Goal: Information Seeking & Learning: Check status

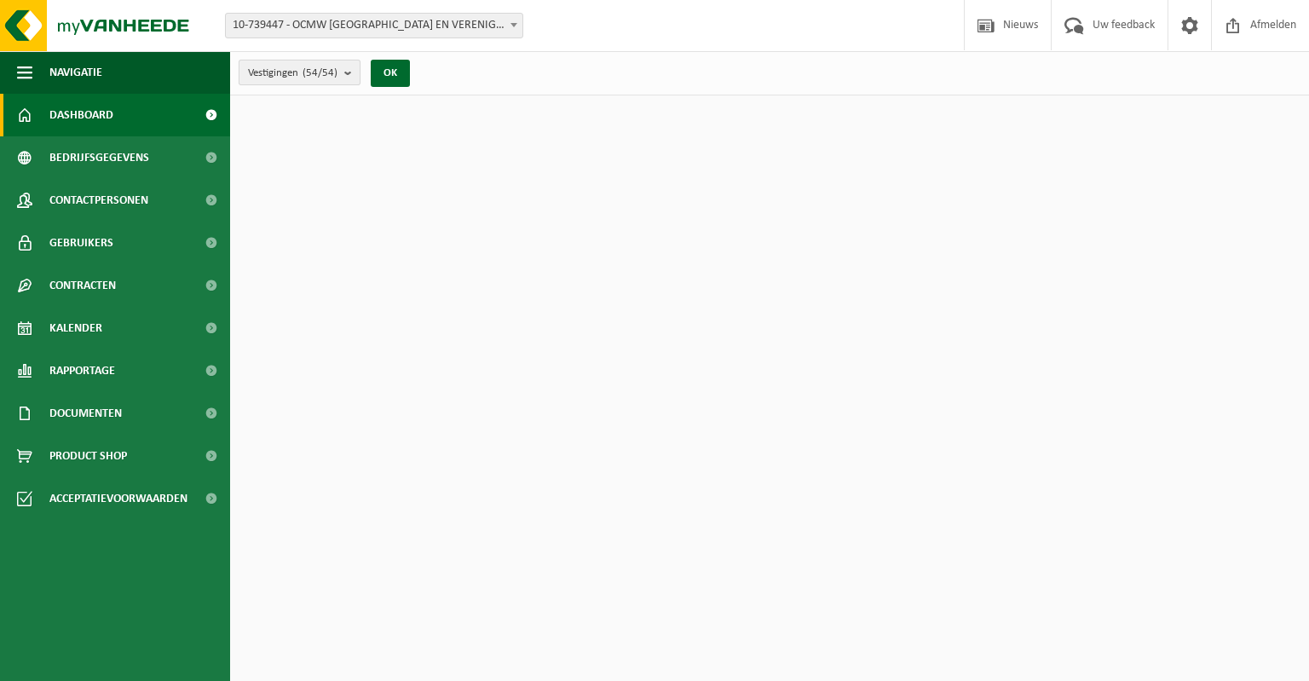
click at [349, 76] on b "submit" at bounding box center [351, 72] width 15 height 24
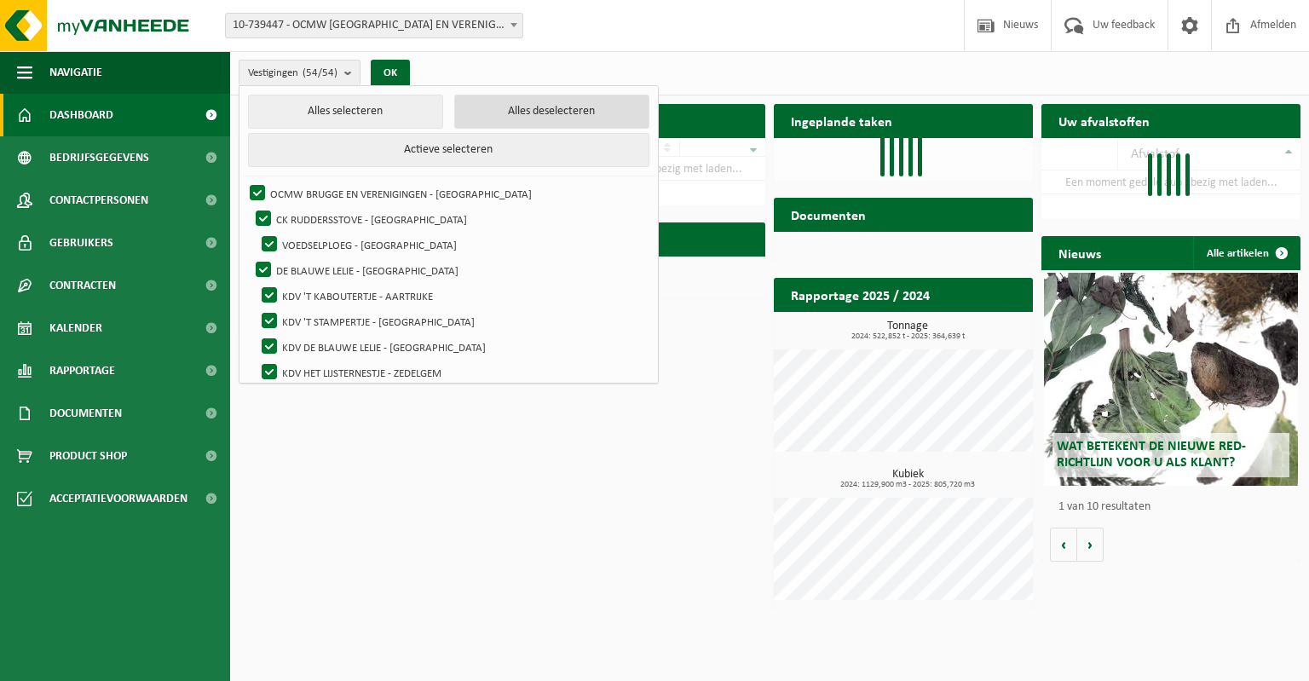
click at [474, 113] on button "Alles deselecteren" at bounding box center [551, 112] width 195 height 34
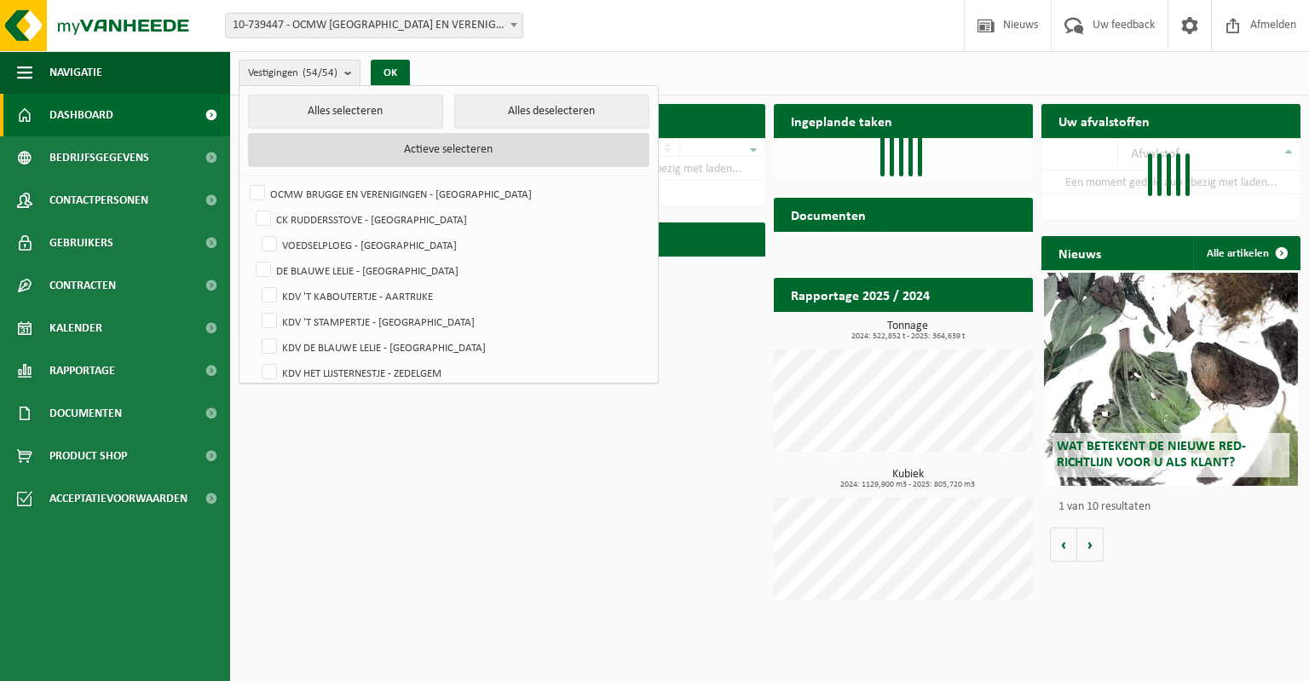
checkbox input "false"
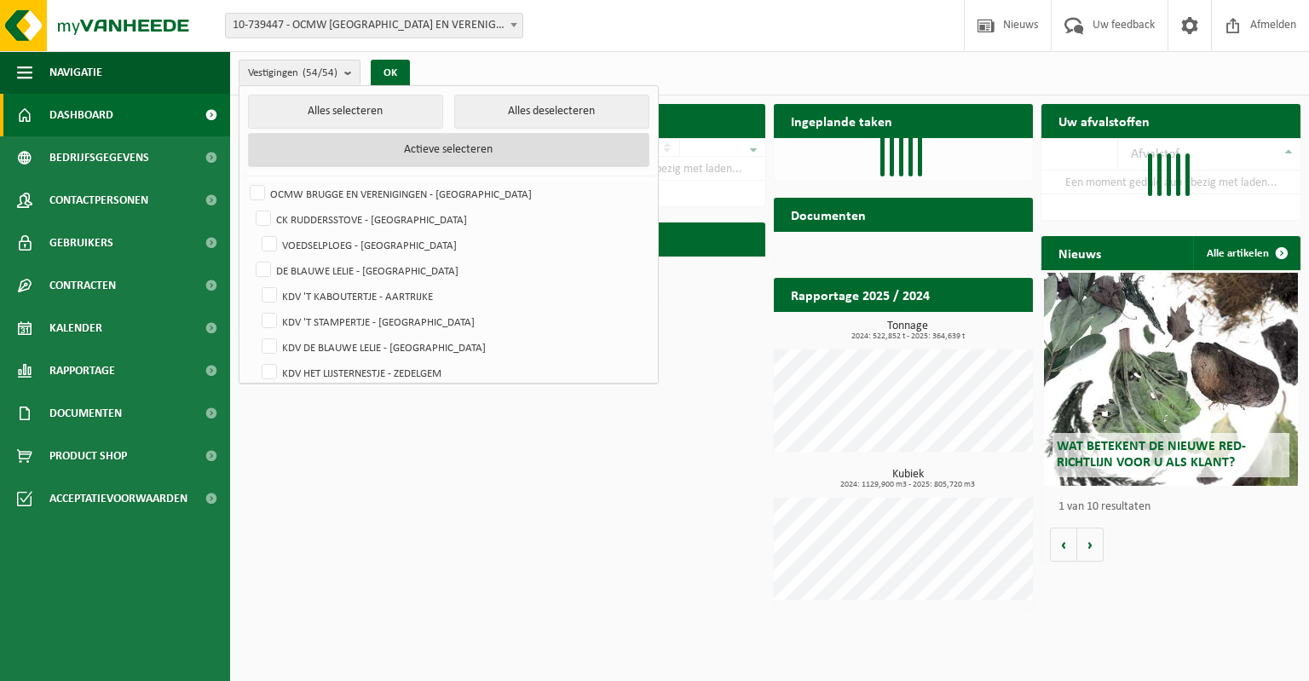
checkbox input "false"
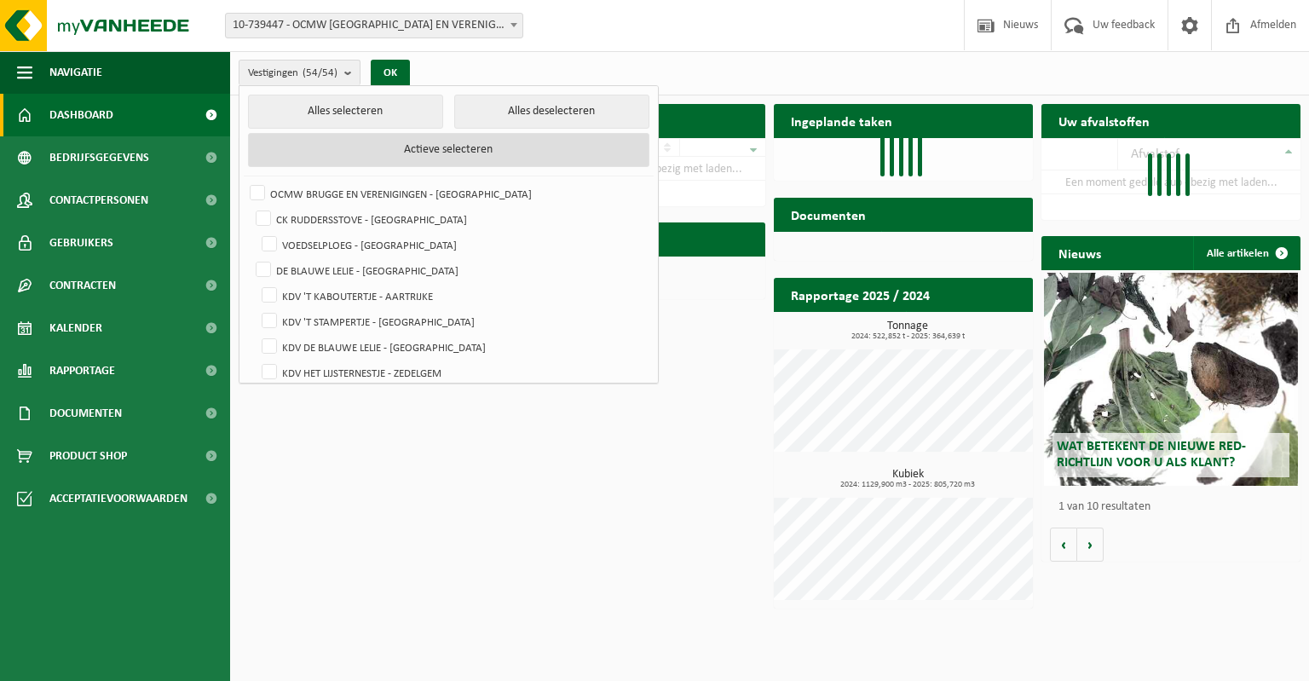
checkbox input "false"
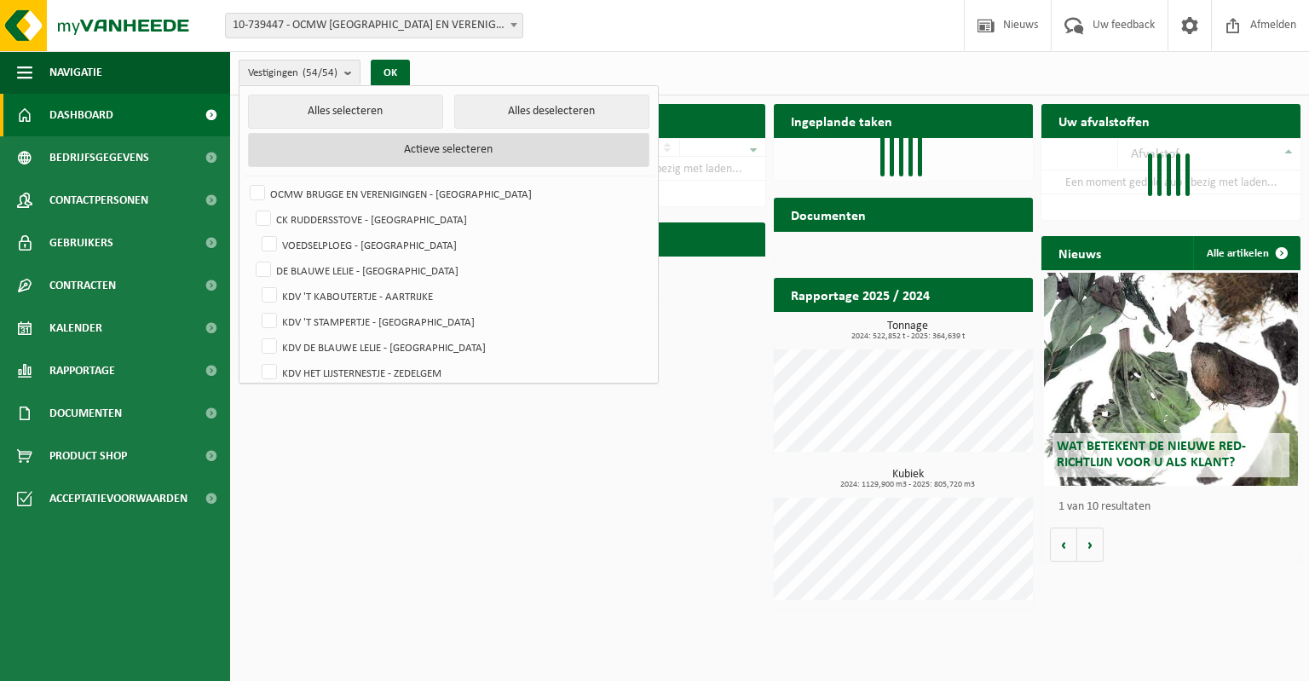
checkbox input "false"
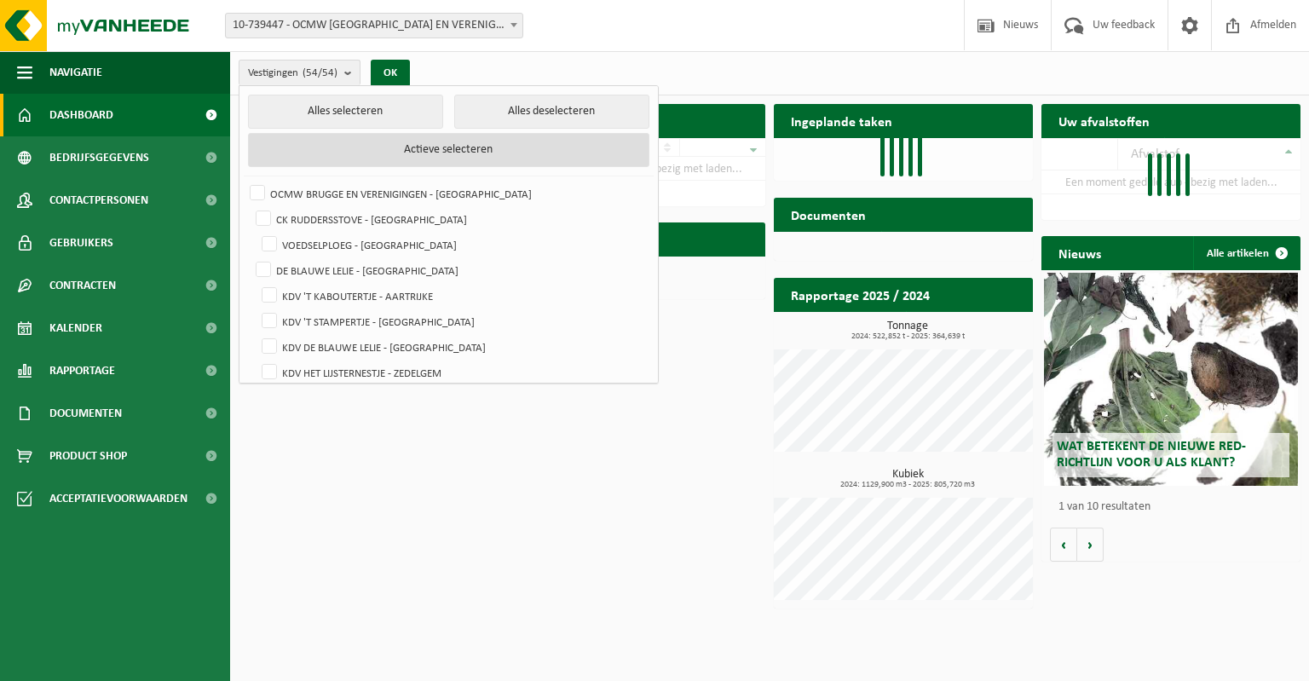
checkbox input "false"
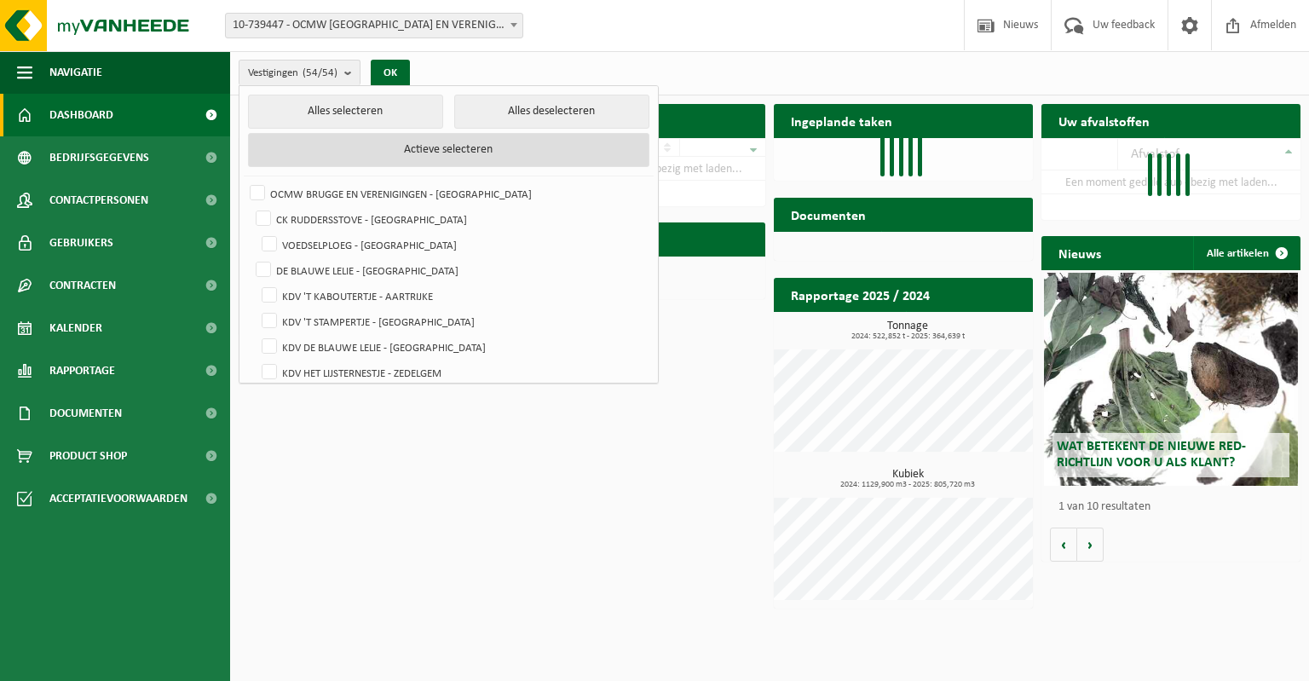
checkbox input "false"
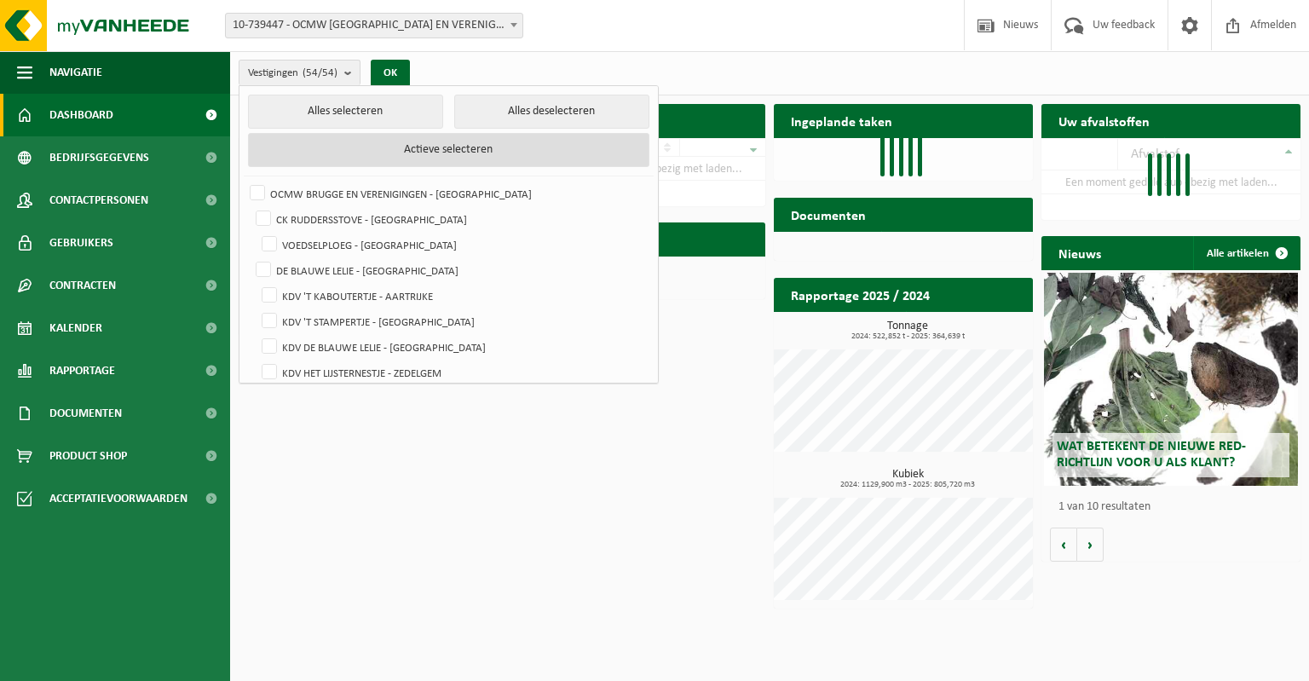
checkbox input "false"
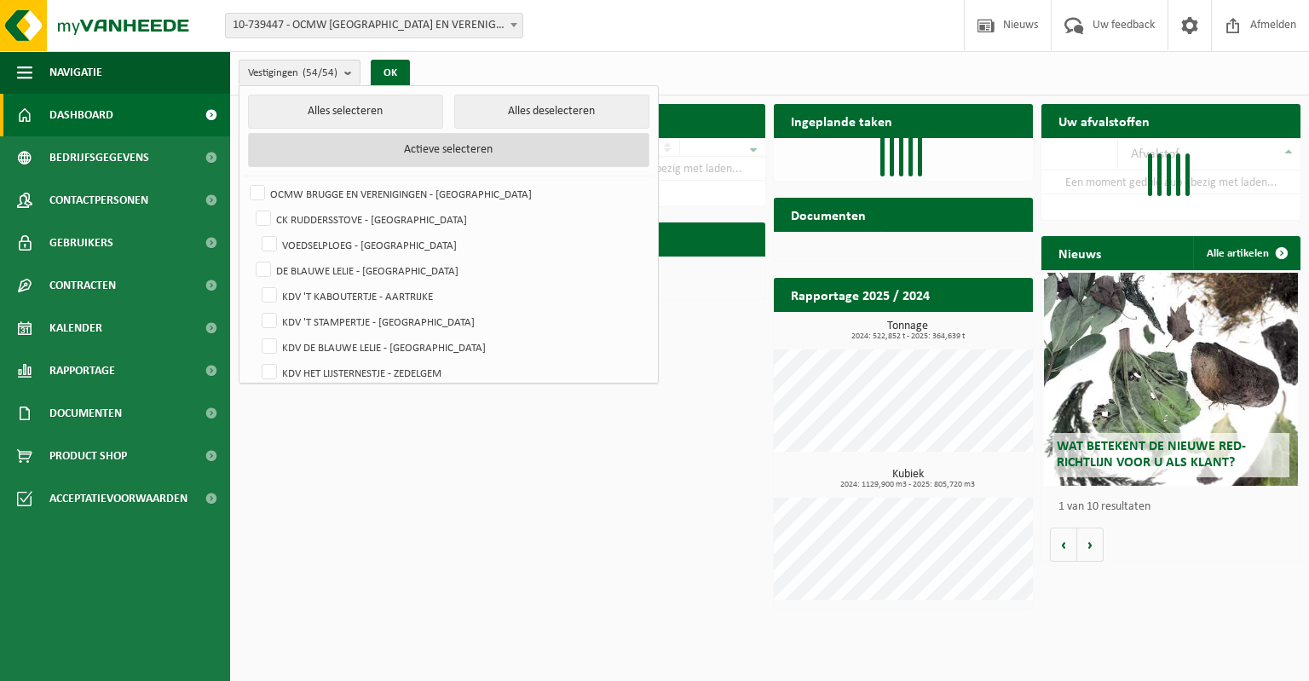
checkbox input "false"
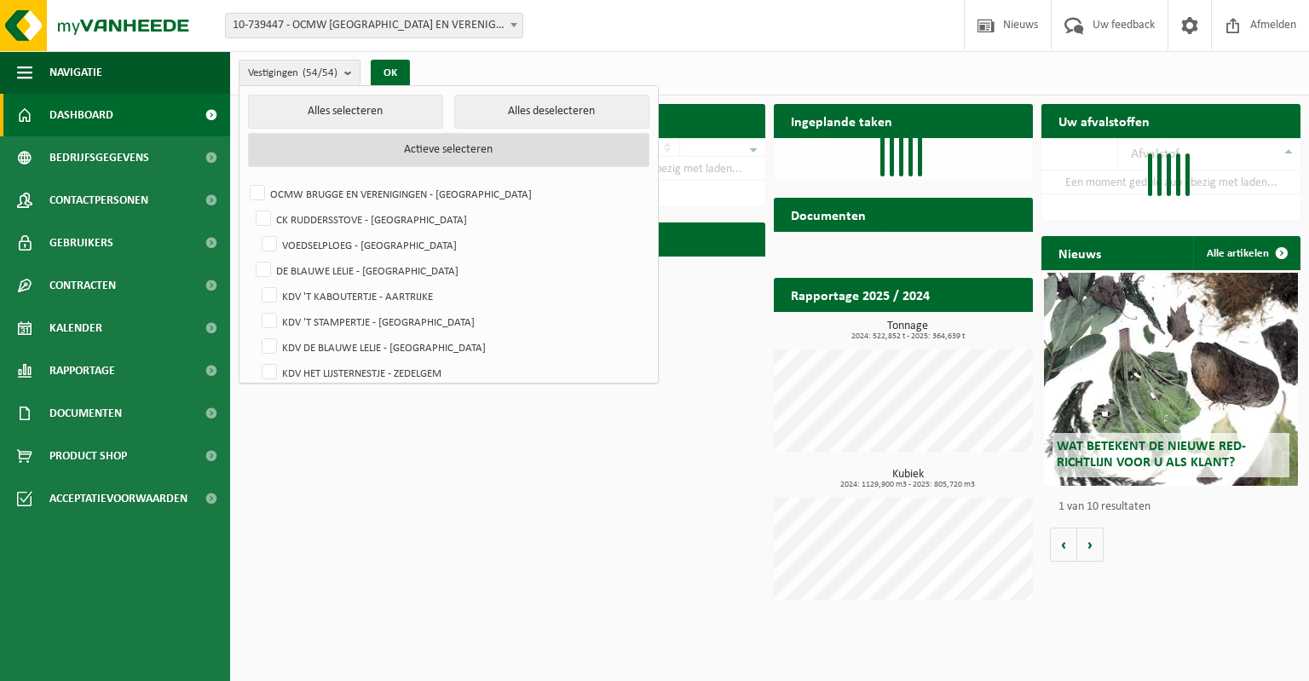
checkbox input "false"
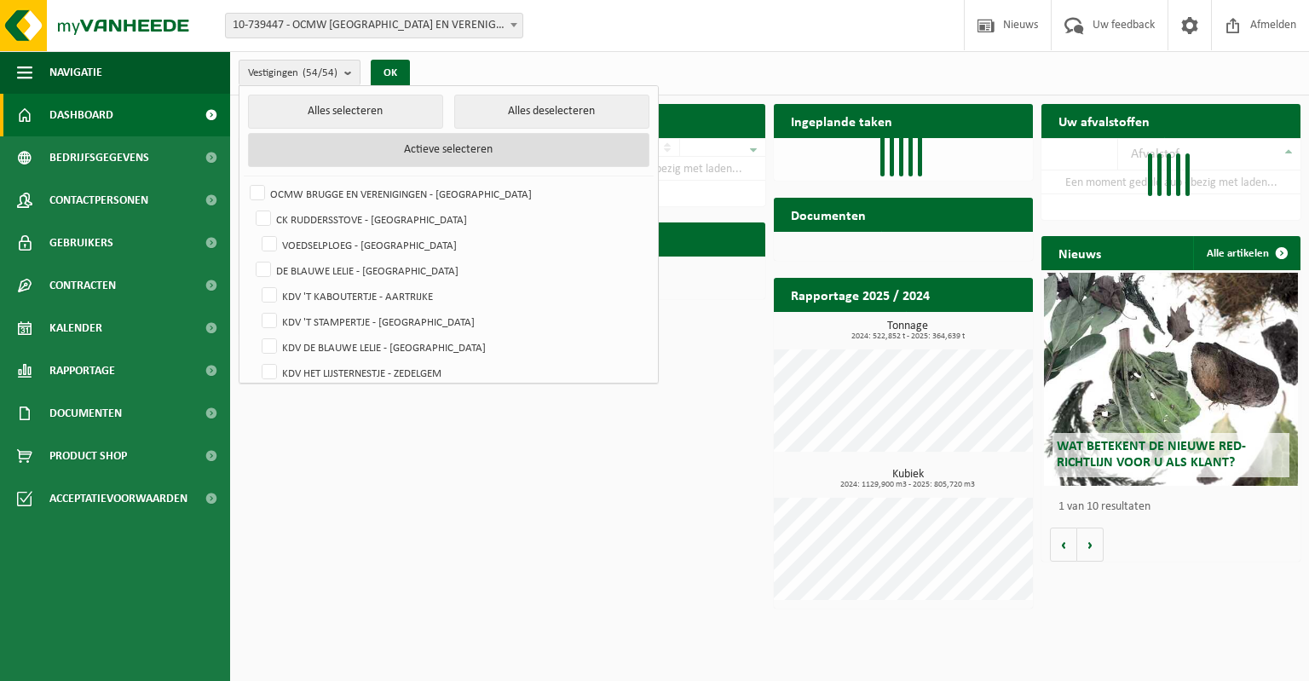
checkbox input "false"
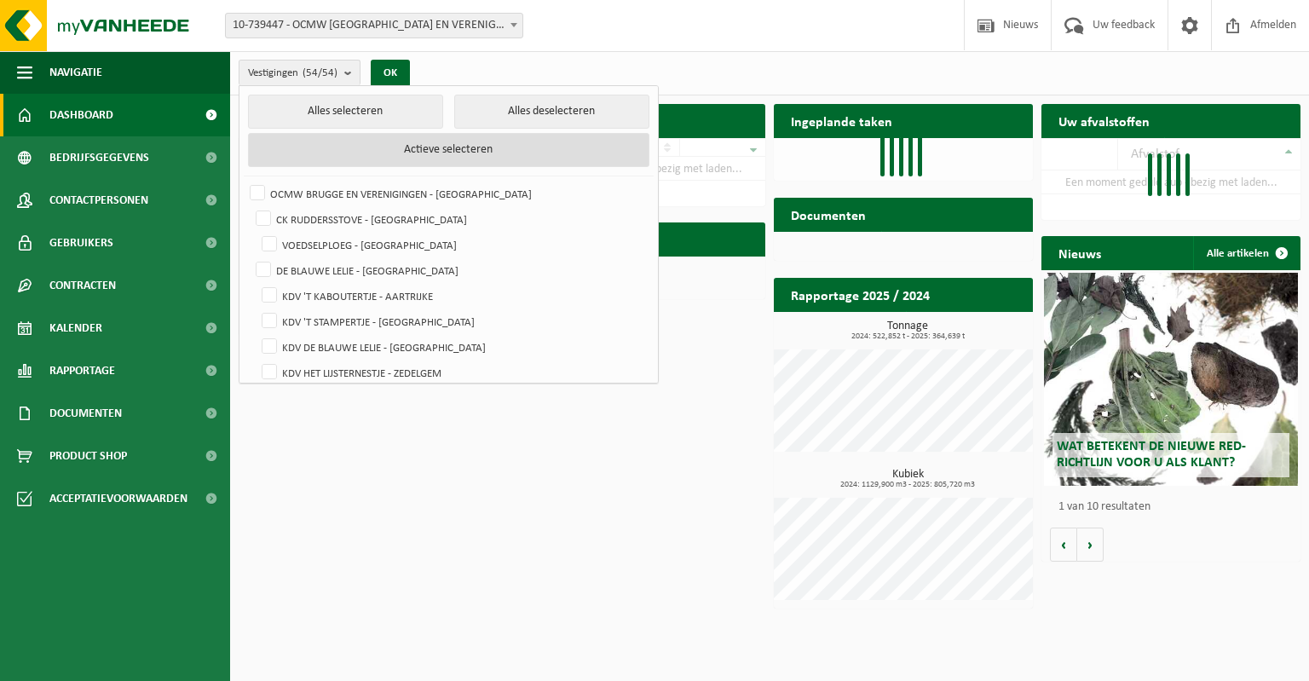
checkbox input "false"
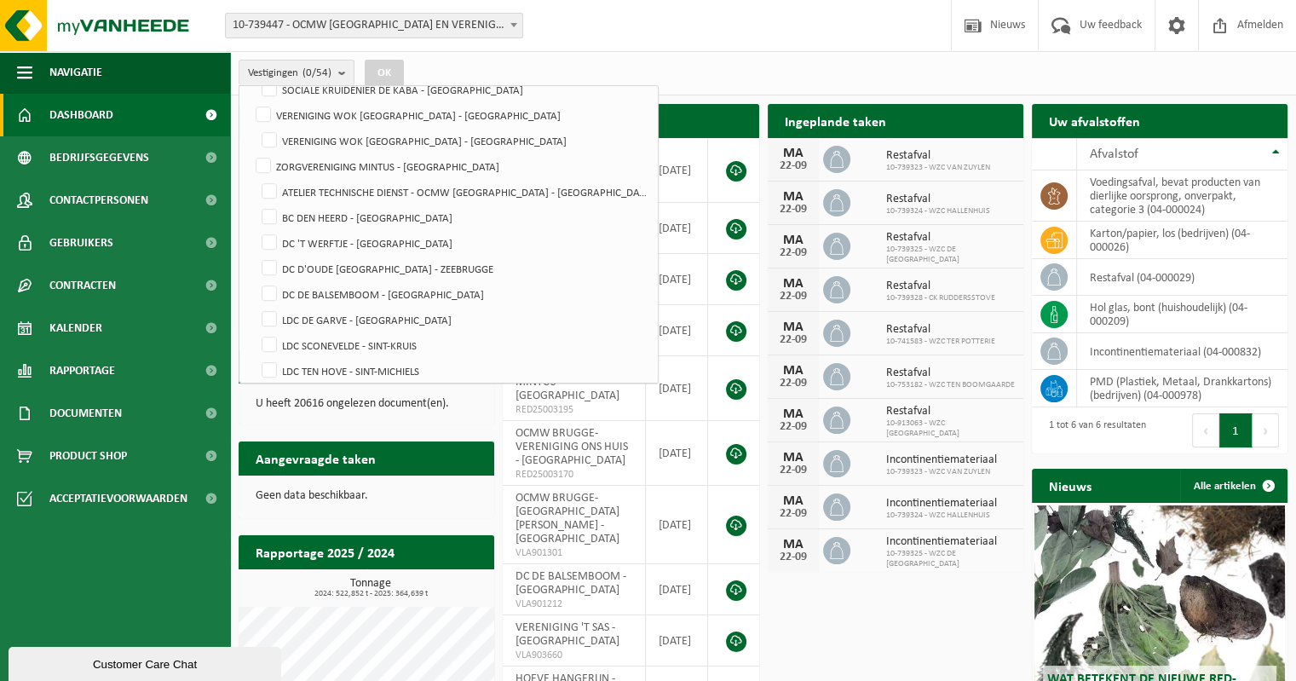
scroll to position [937, 0]
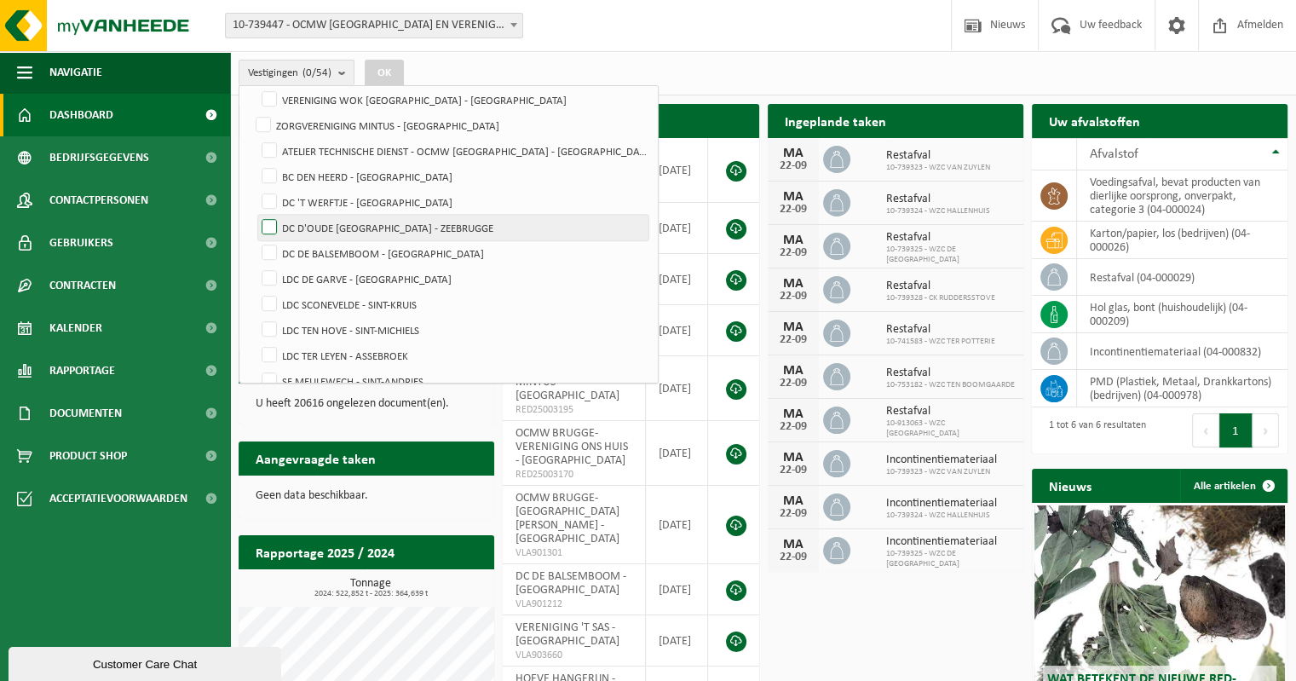
click at [267, 225] on label "DC D'OUDE [GEOGRAPHIC_DATA] - ZEEBRUGGE" at bounding box center [453, 228] width 390 height 26
click at [256, 215] on input "DC D'OUDE [GEOGRAPHIC_DATA] - ZEEBRUGGE" at bounding box center [255, 214] width 1 height 1
checkbox input "true"
click at [393, 71] on button "OK" at bounding box center [384, 73] width 39 height 27
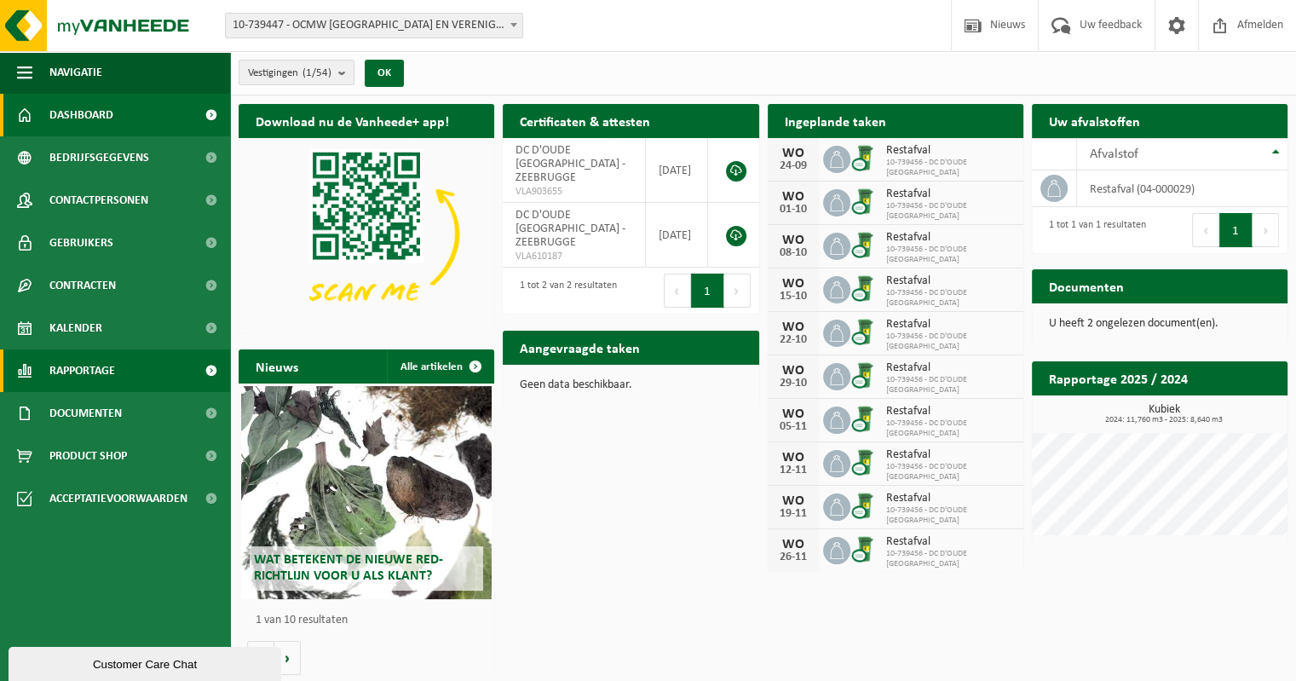
click at [76, 379] on span "Rapportage" at bounding box center [82, 370] width 66 height 43
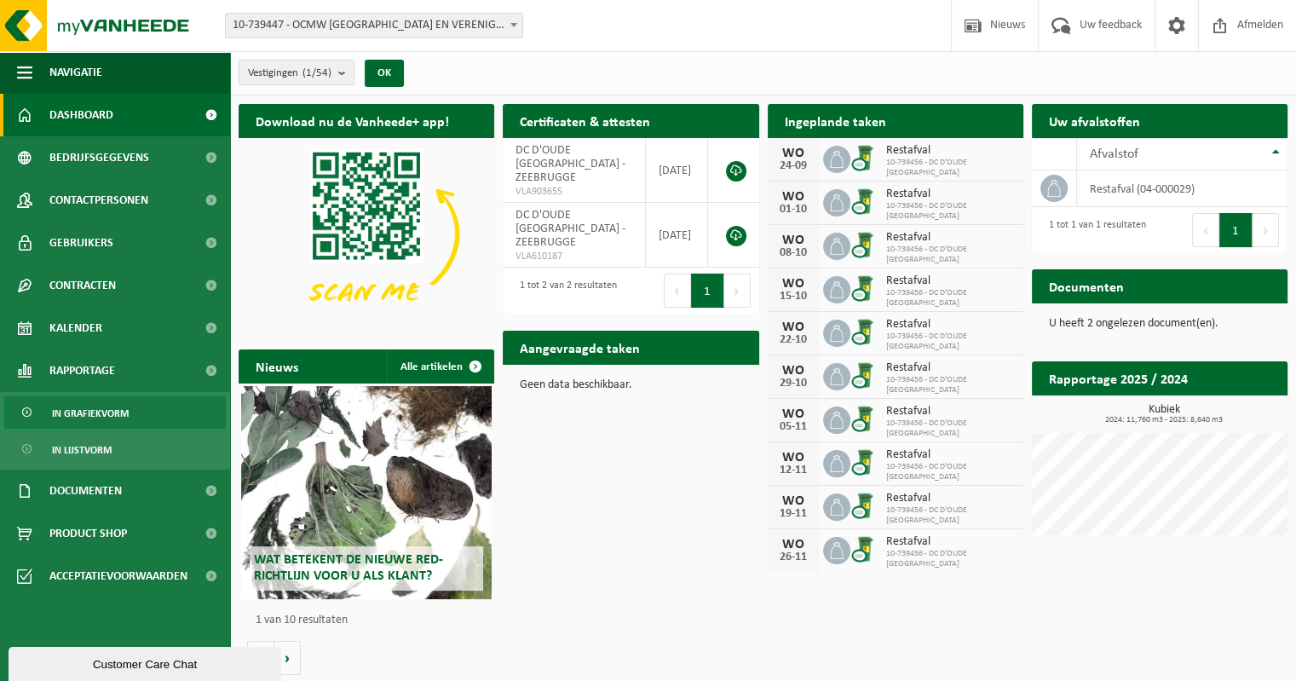
click at [113, 410] on span "In grafiekvorm" at bounding box center [90, 413] width 77 height 32
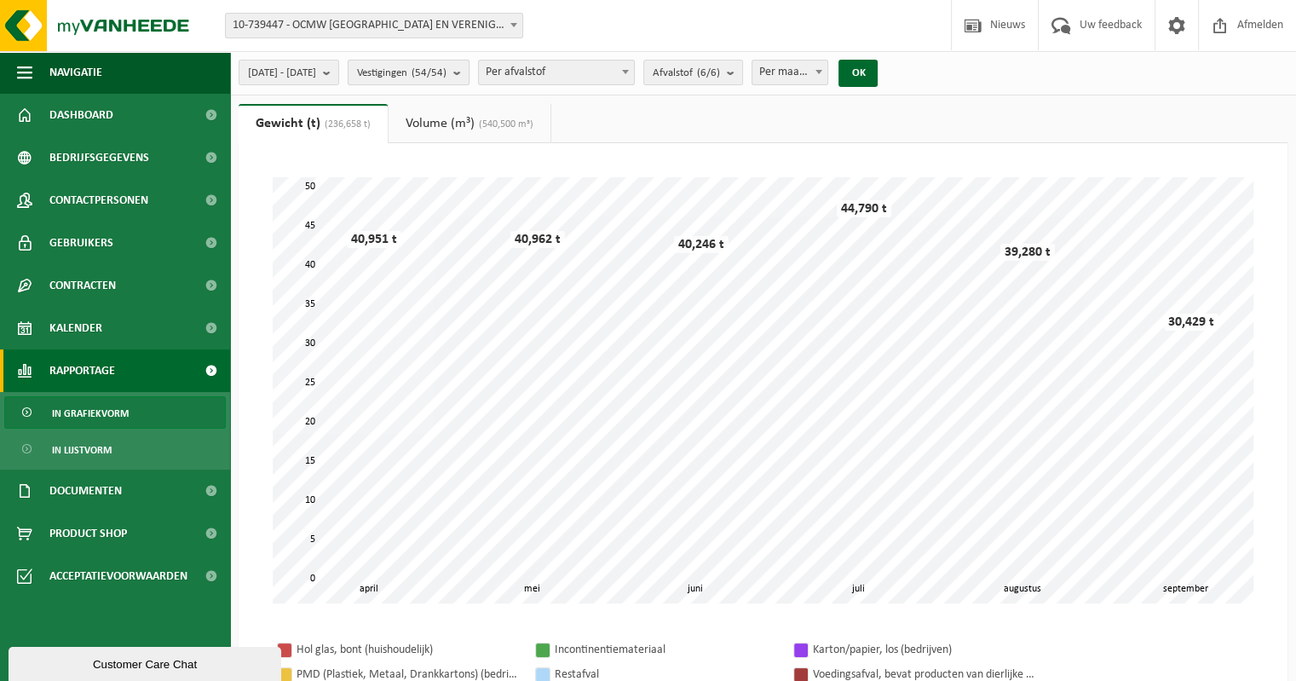
click at [469, 68] on b "submit" at bounding box center [460, 72] width 15 height 24
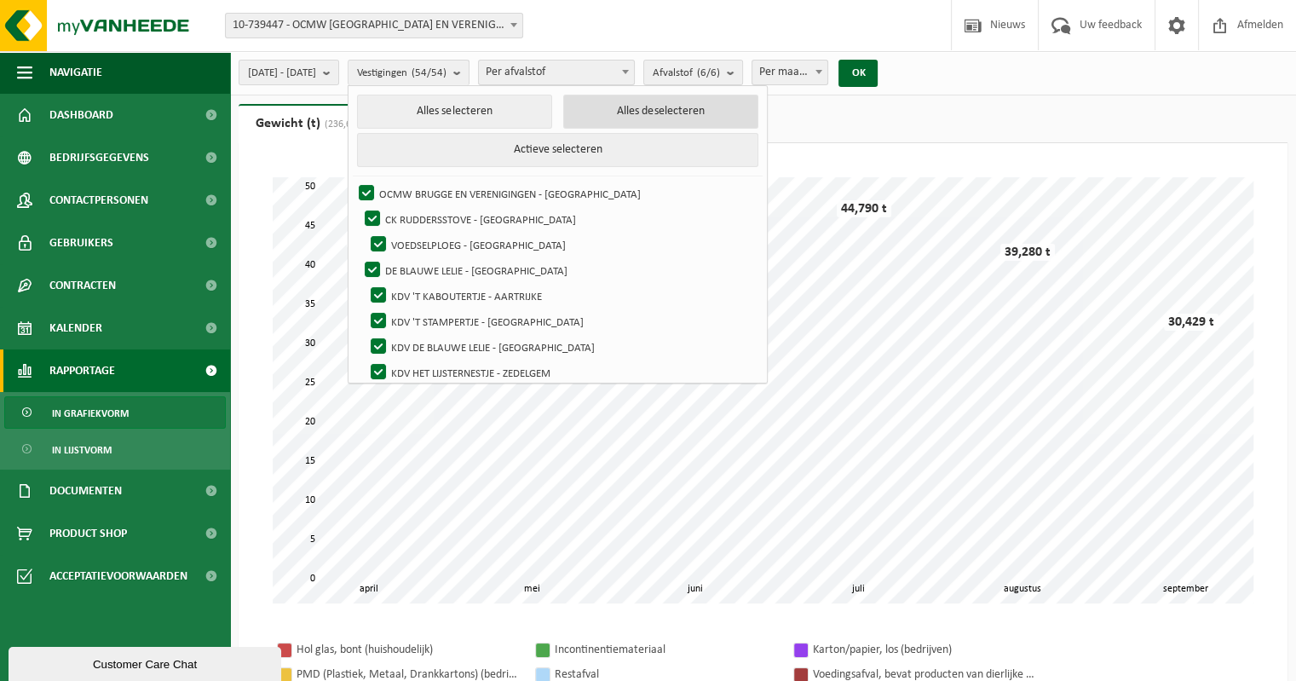
click at [610, 107] on button "Alles deselecteren" at bounding box center [660, 112] width 195 height 34
checkbox input "false"
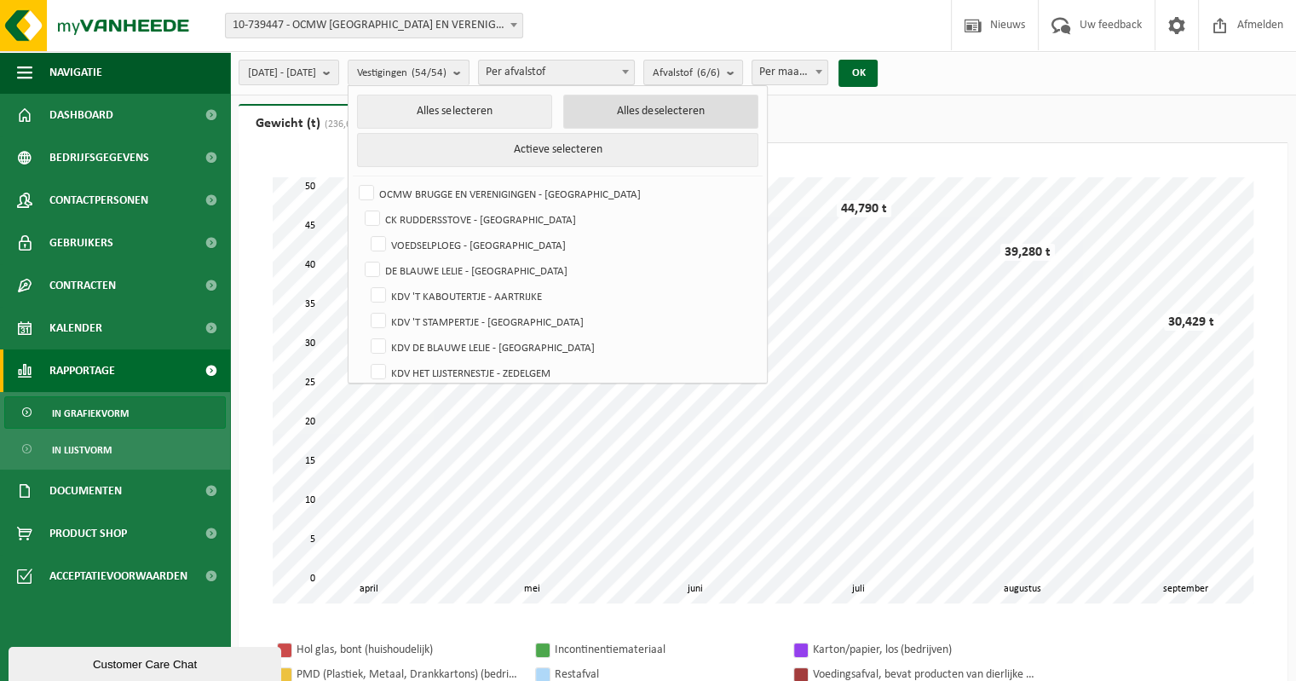
checkbox input "false"
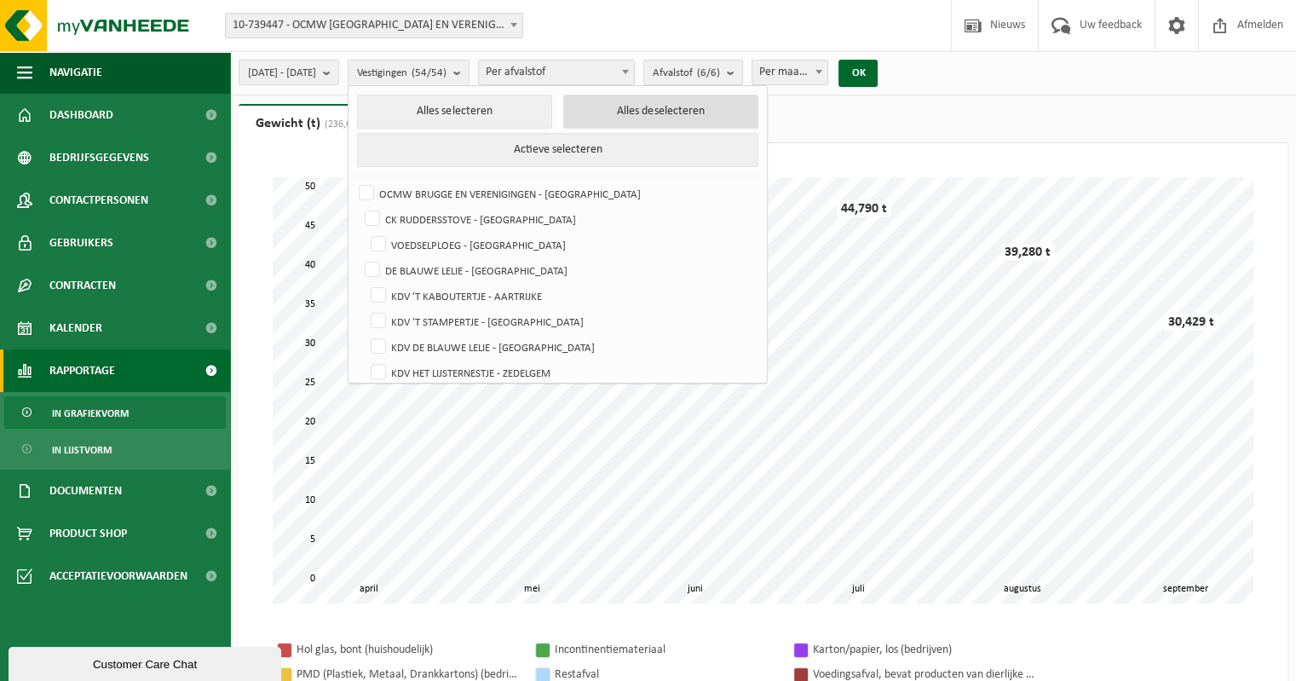
checkbox input "false"
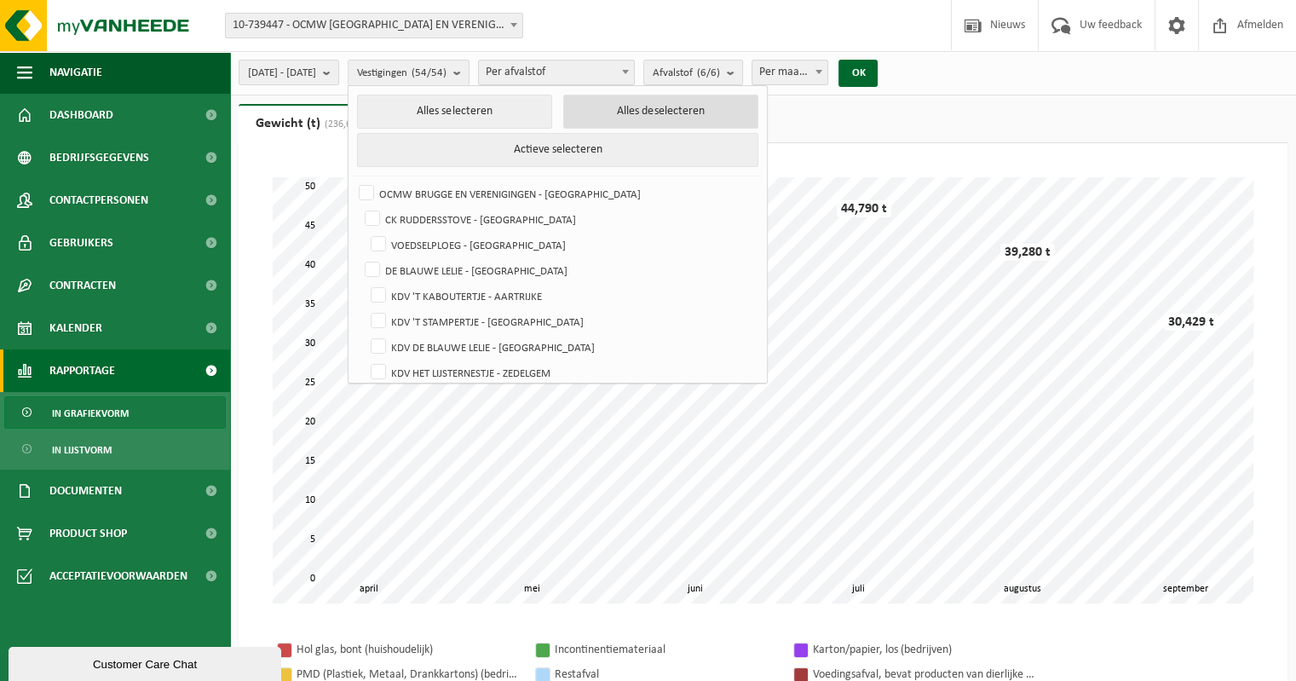
checkbox input "false"
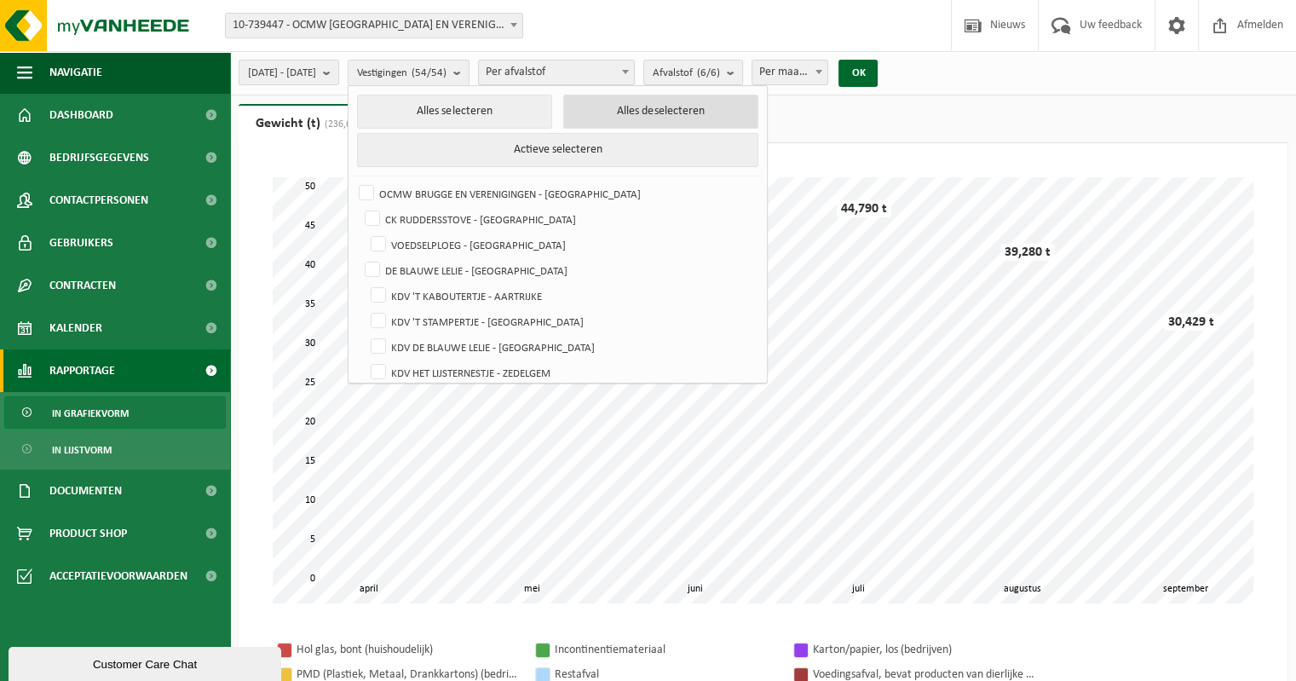
checkbox input "false"
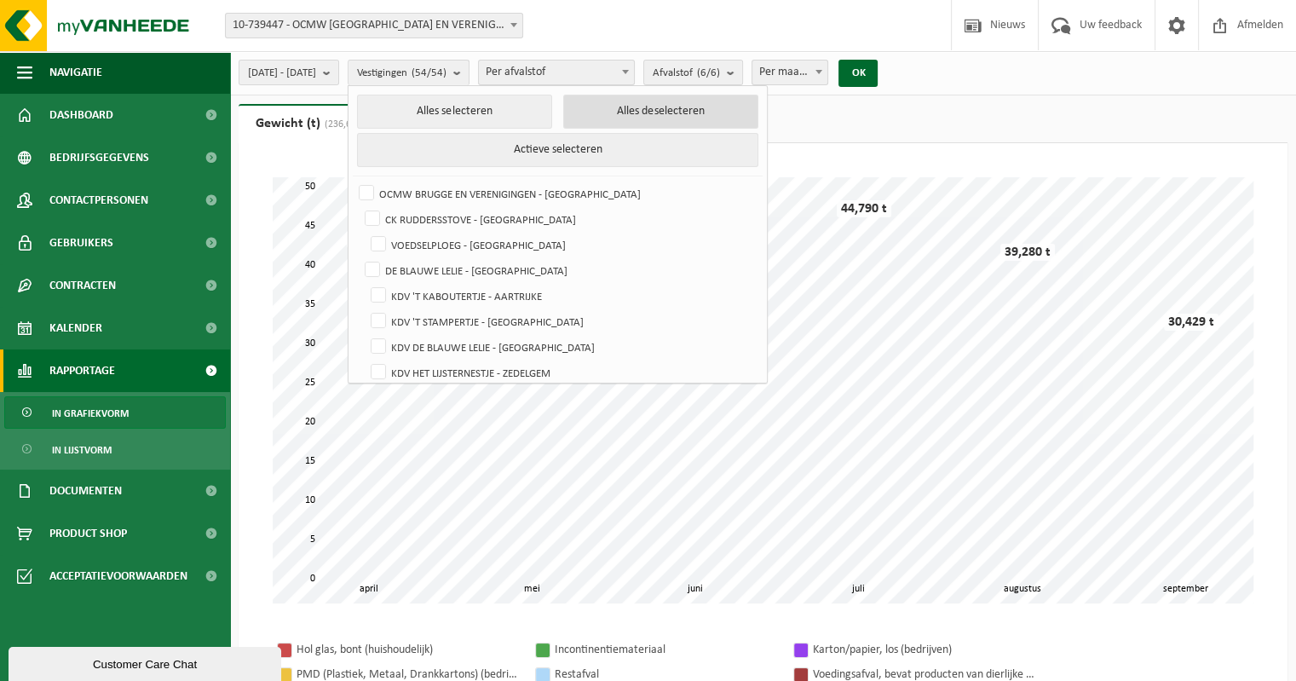
checkbox input "false"
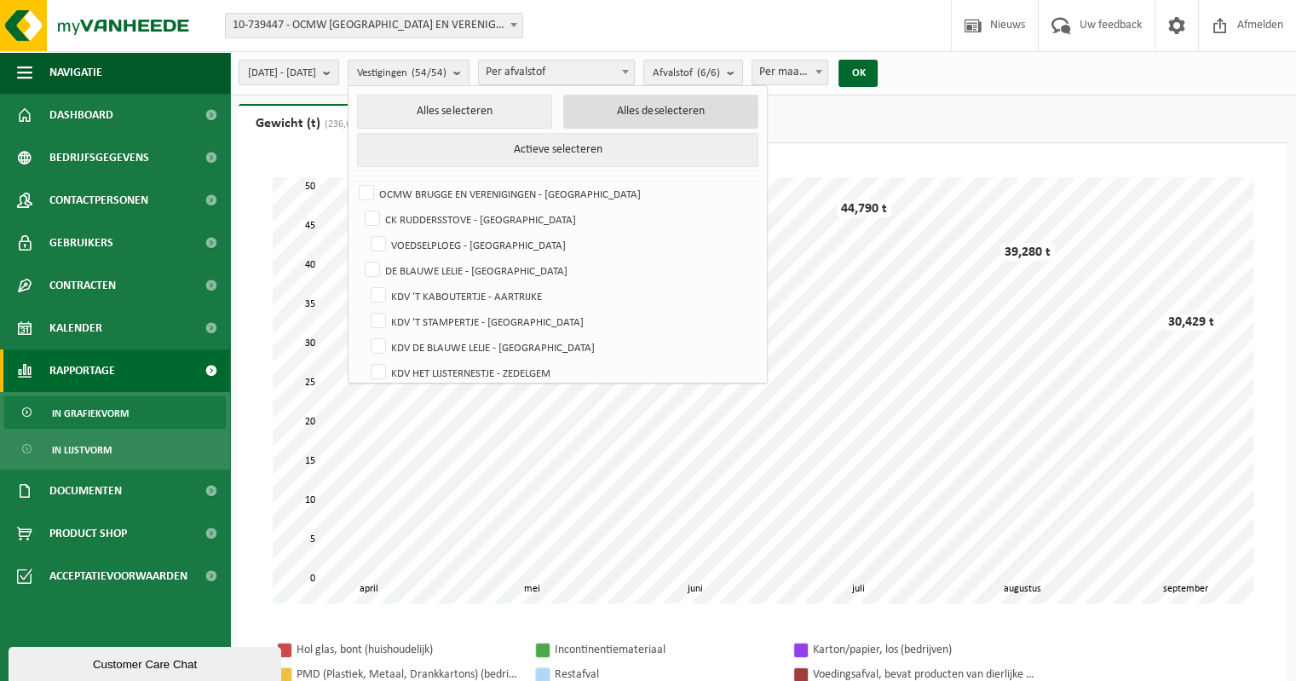
checkbox input "false"
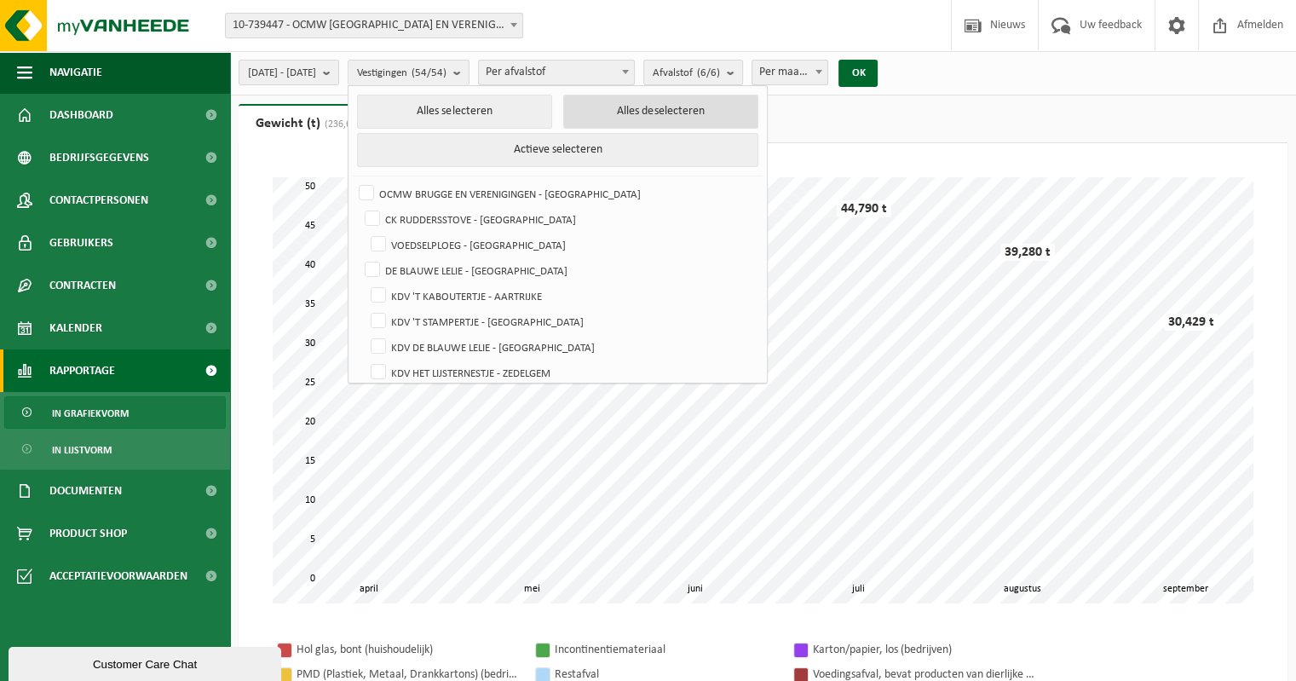
checkbox input "false"
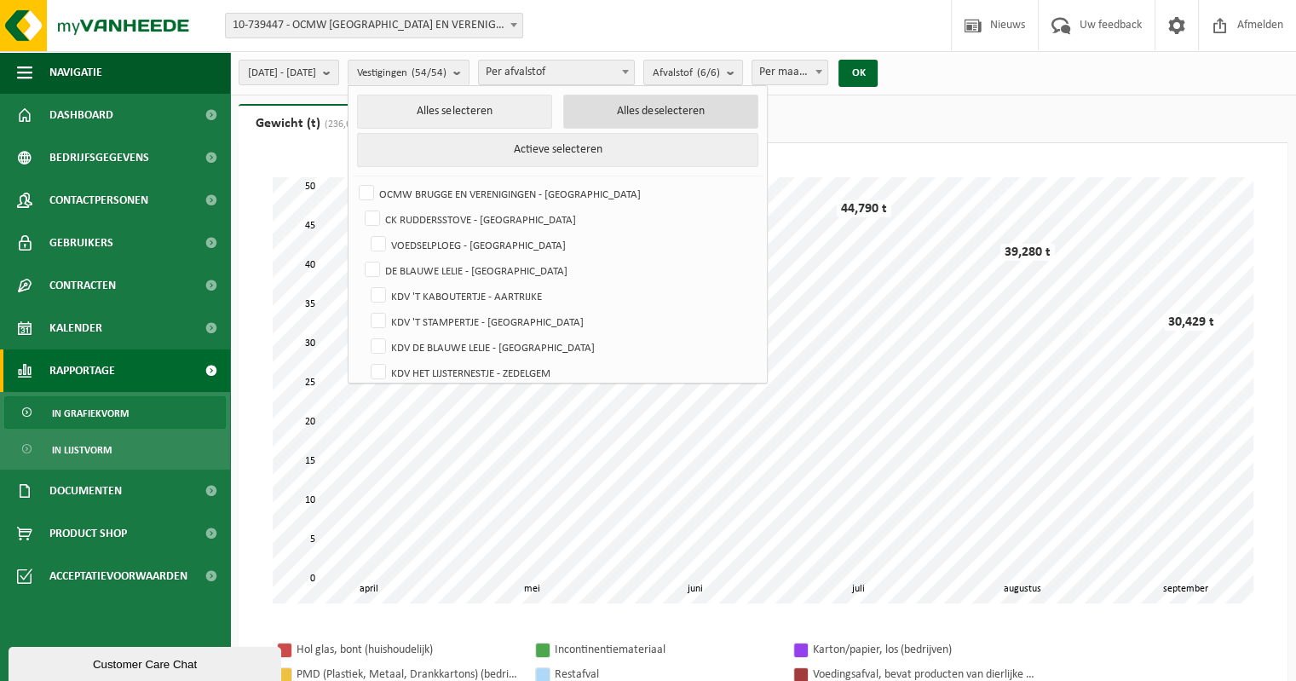
checkbox input "false"
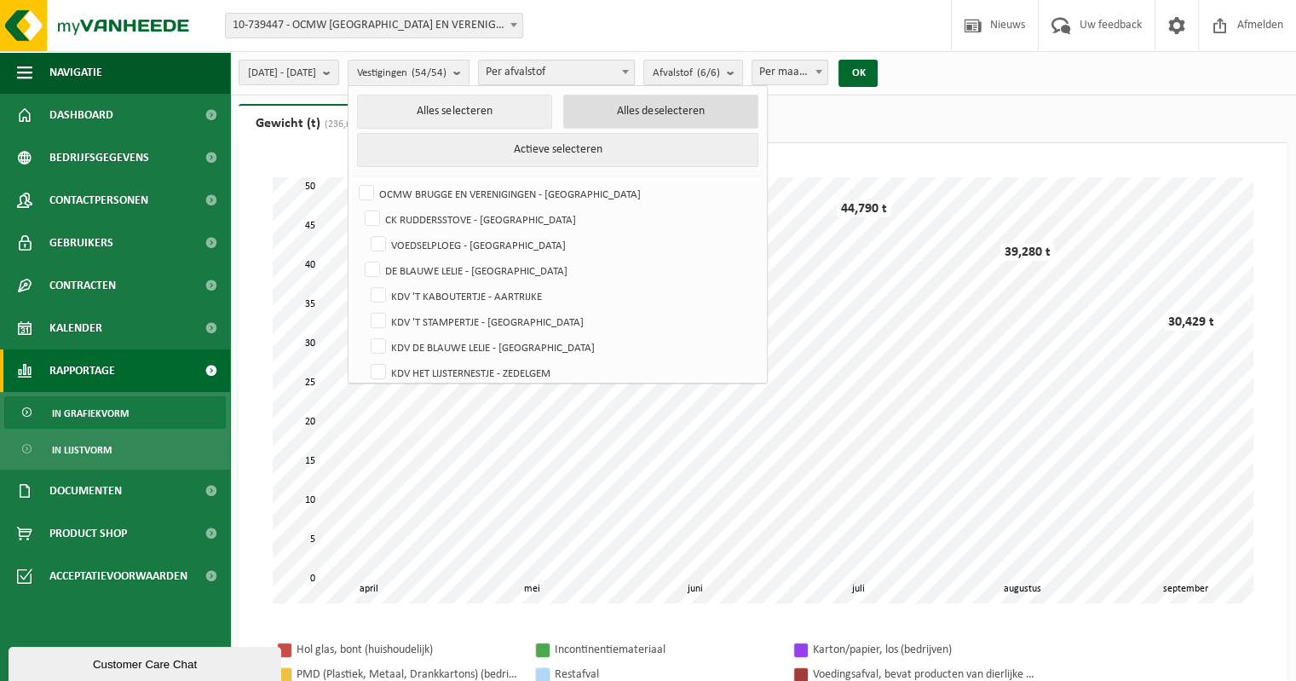
checkbox input "false"
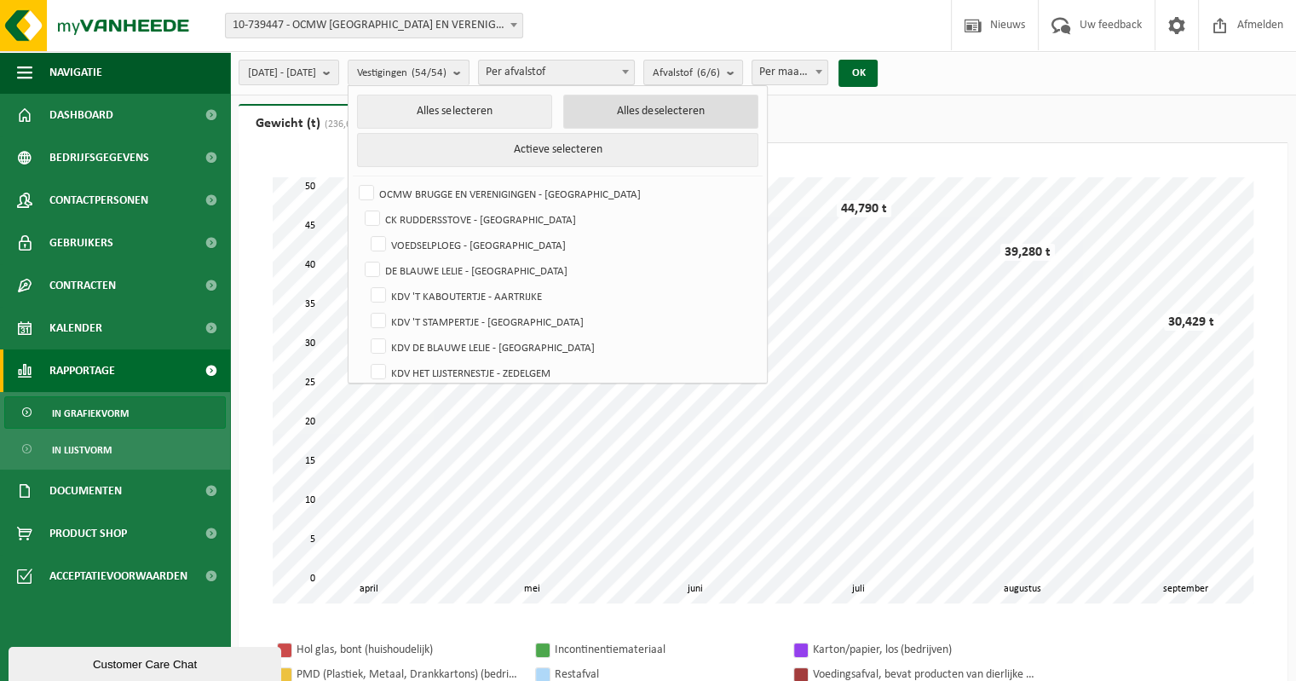
checkbox input "false"
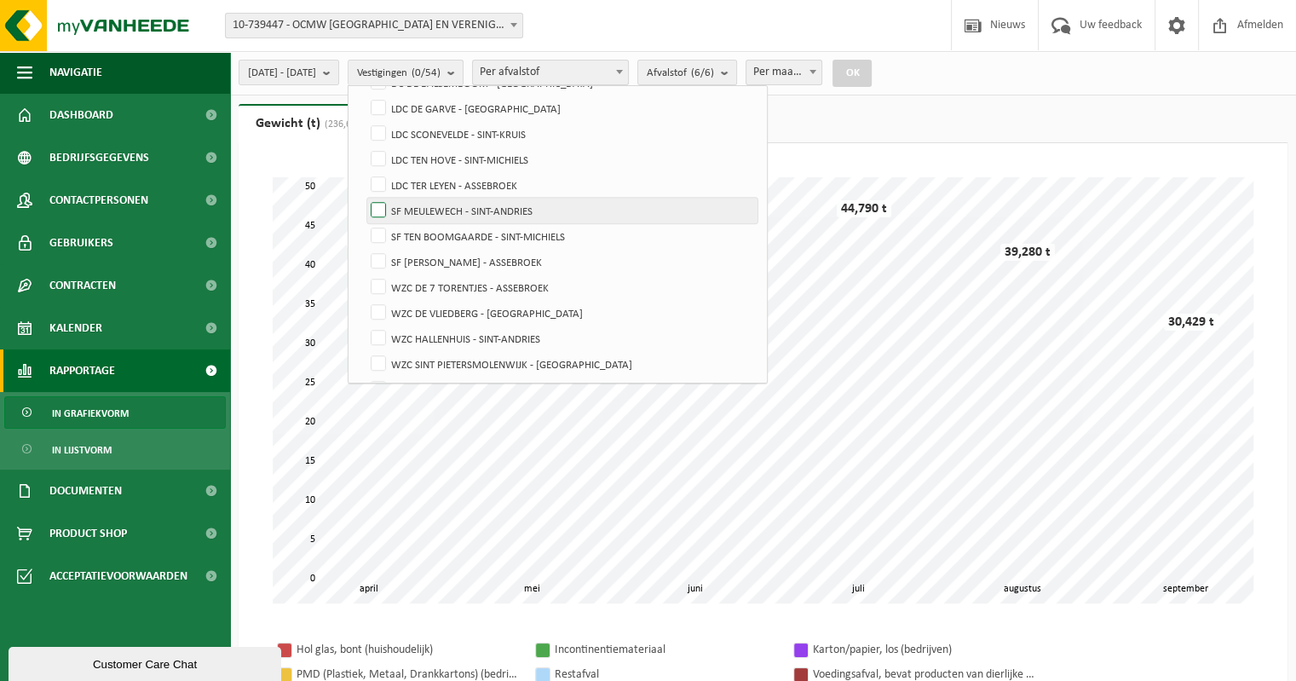
scroll to position [1022, 0]
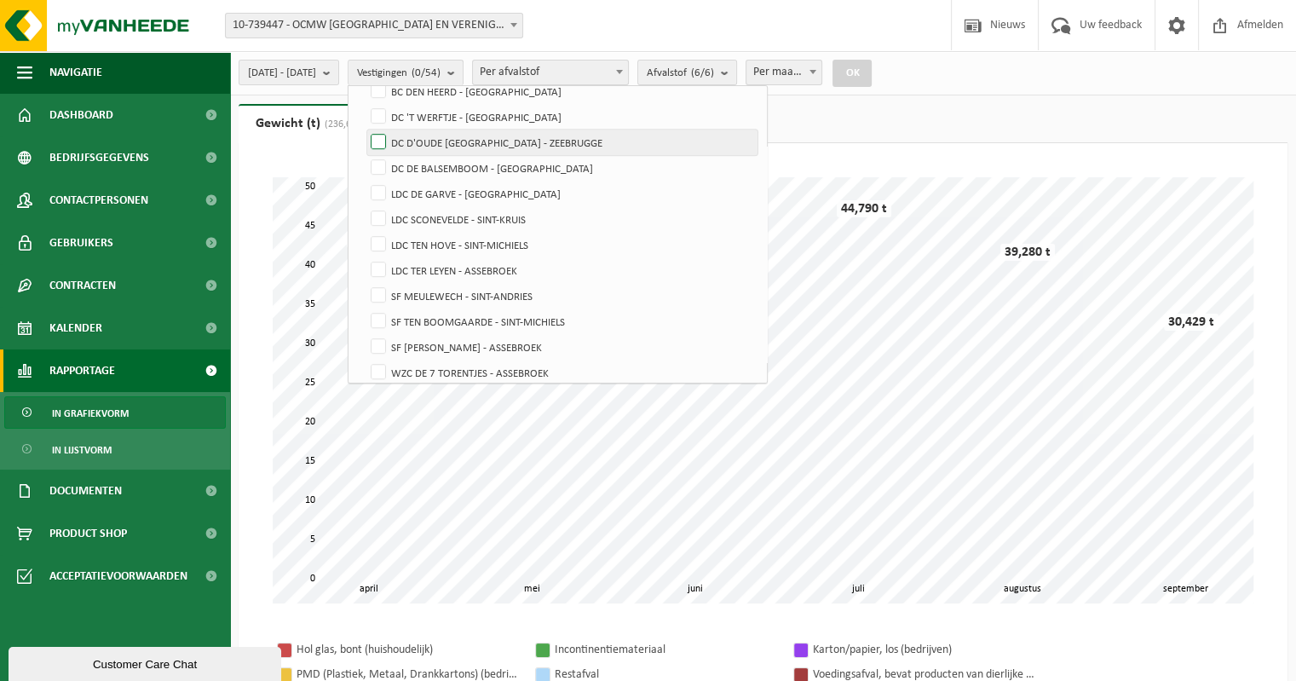
click at [421, 139] on label "DC D'OUDE [GEOGRAPHIC_DATA] - ZEEBRUGGE" at bounding box center [562, 142] width 390 height 26
click at [365, 129] on input "DC D'OUDE [GEOGRAPHIC_DATA] - ZEEBRUGGE" at bounding box center [364, 129] width 1 height 1
checkbox input "true"
click at [871, 73] on button "OK" at bounding box center [851, 73] width 39 height 27
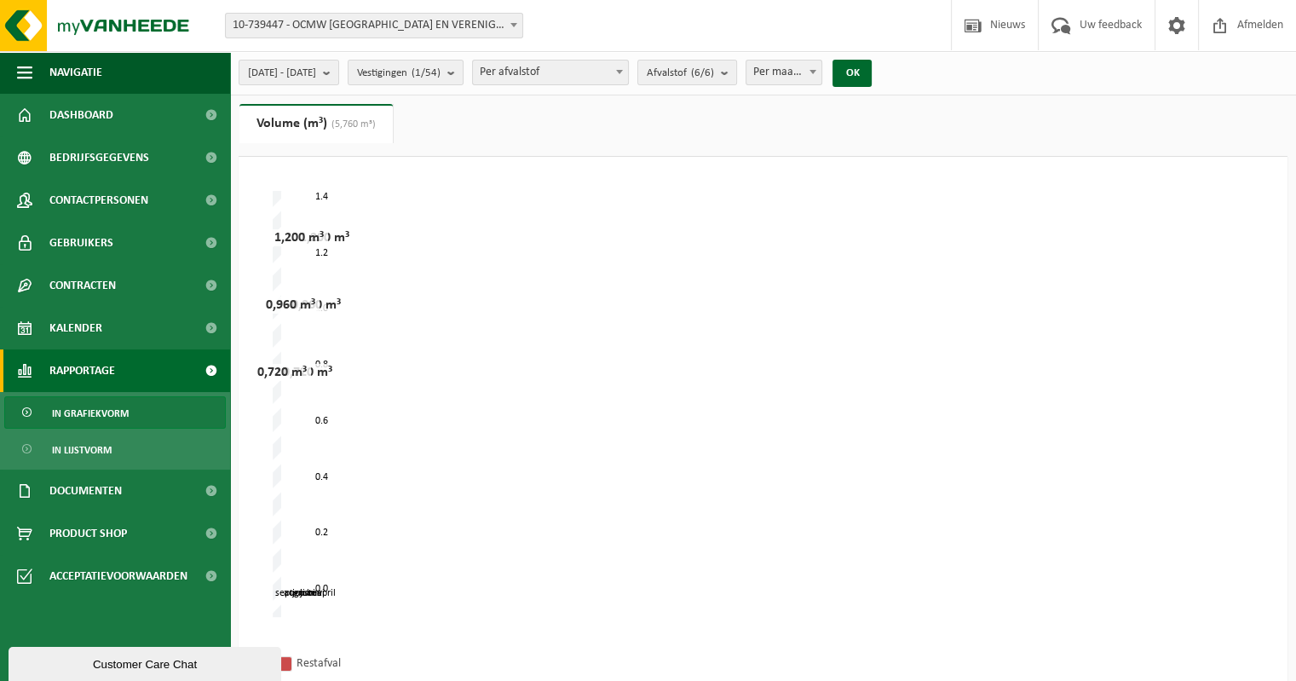
click at [822, 68] on span "Per maand" at bounding box center [784, 72] width 76 height 24
select select "3"
click at [549, 127] on ul "Gewicht (t) (236,658 t) Volume (m³) (5,760 m³)" at bounding box center [763, 130] width 1049 height 53
click at [338, 70] on b "submit" at bounding box center [330, 72] width 15 height 24
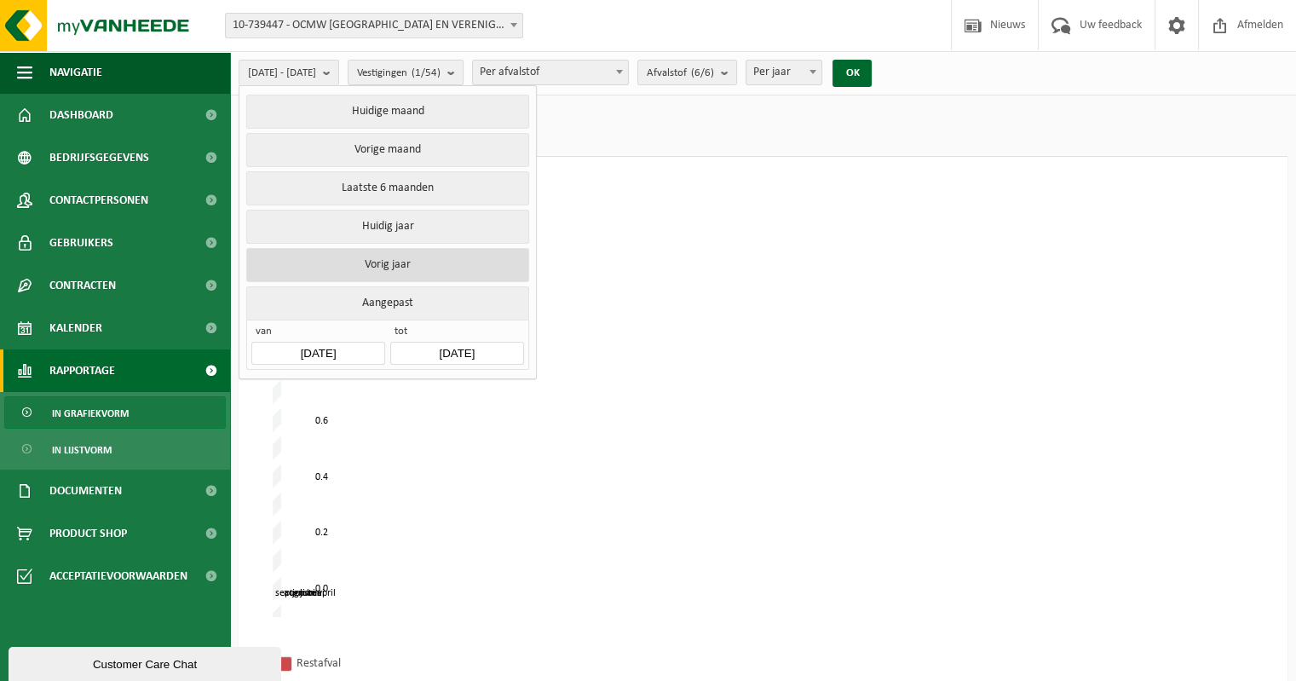
click at [374, 266] on button "Vorig jaar" at bounding box center [387, 265] width 282 height 34
type input "[DATE]"
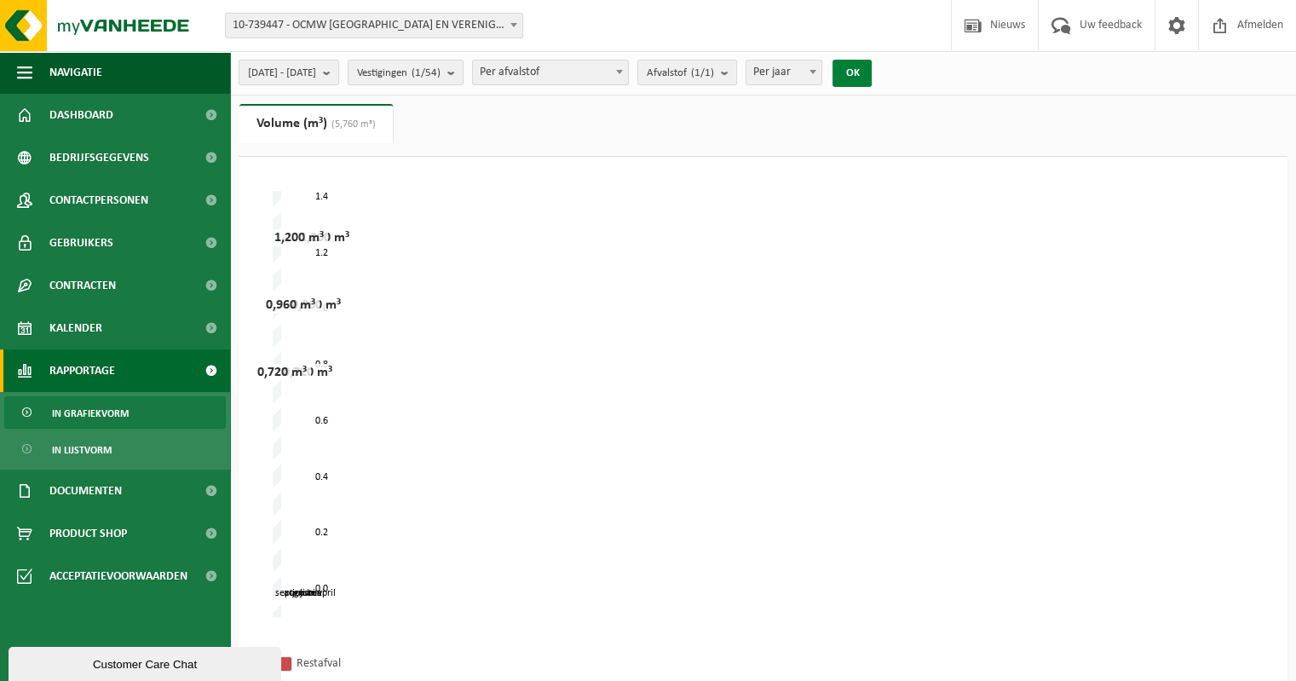
click at [871, 78] on button "OK" at bounding box center [851, 73] width 39 height 27
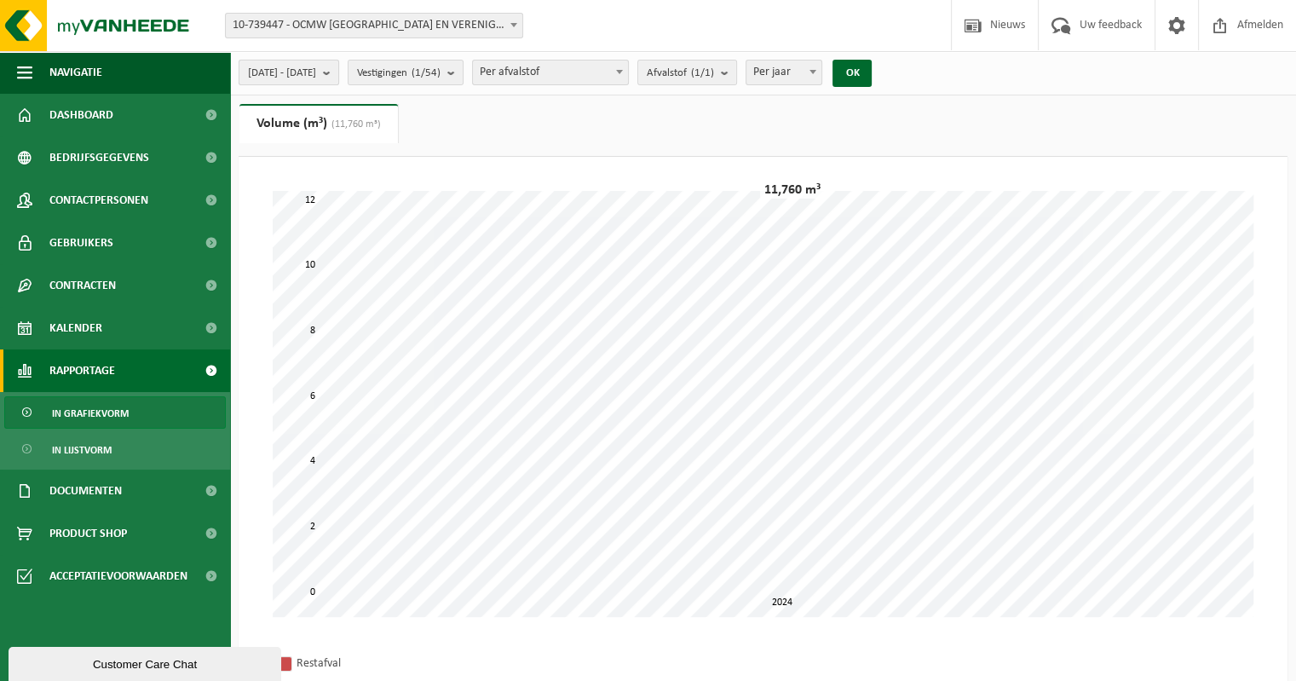
click at [339, 71] on button "[DATE] - [DATE]" at bounding box center [289, 73] width 101 height 26
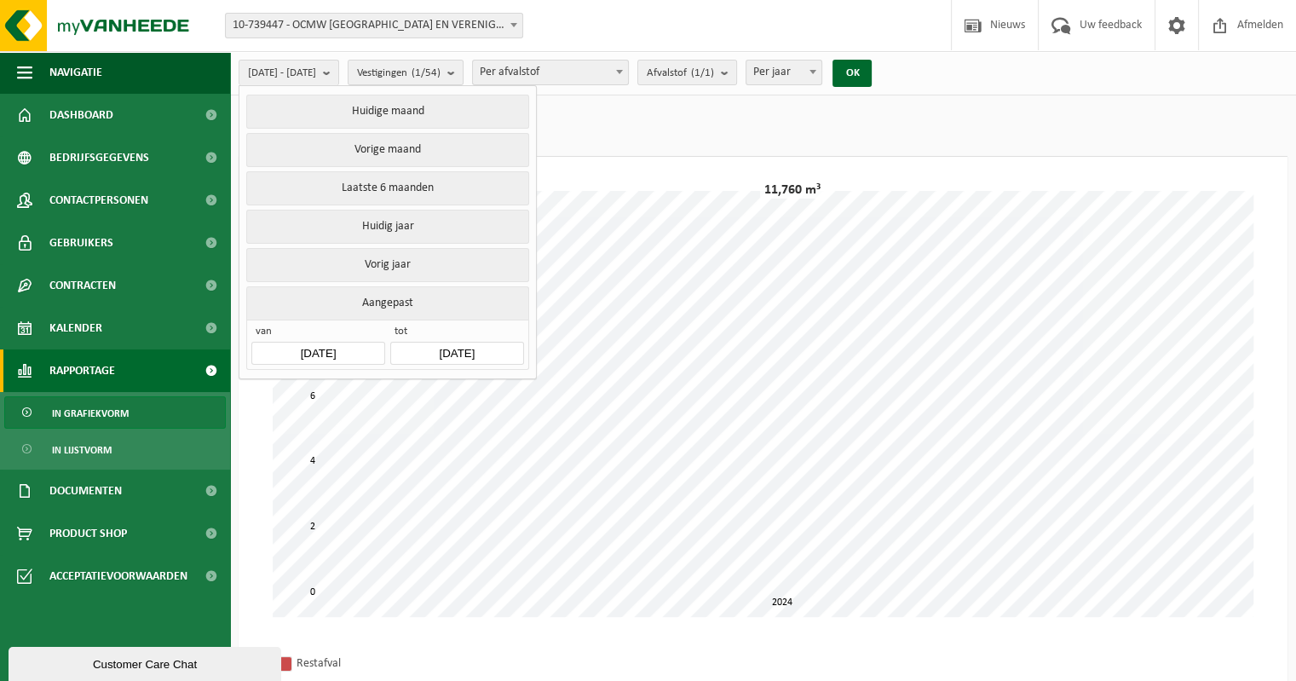
click at [318, 348] on input "[DATE]" at bounding box center [317, 353] width 133 height 23
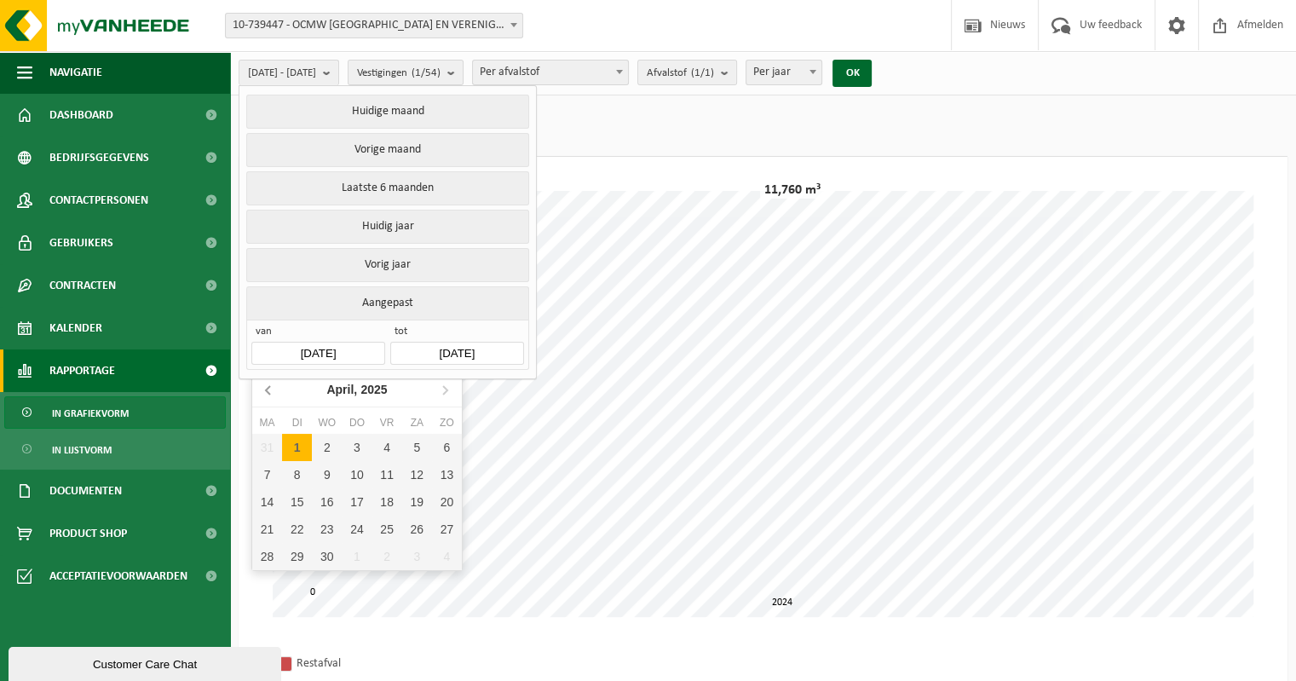
click at [276, 390] on icon at bounding box center [269, 389] width 27 height 27
click at [273, 390] on icon at bounding box center [269, 389] width 27 height 27
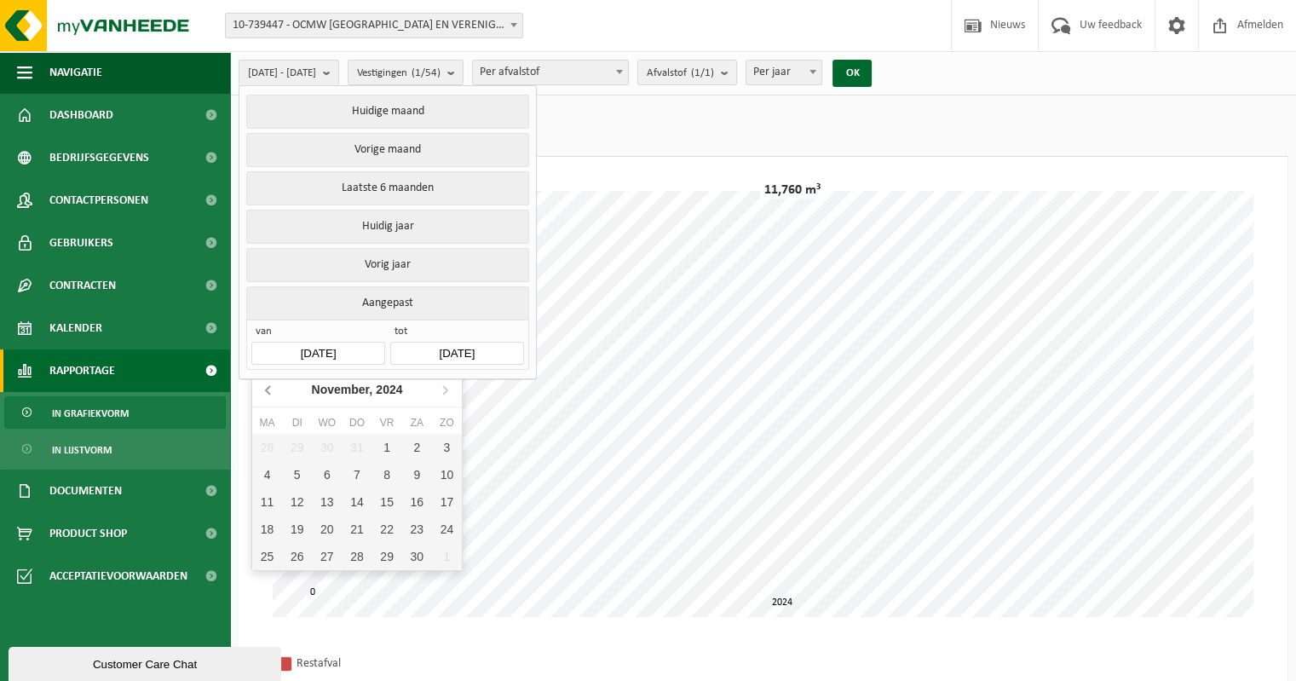
click at [273, 390] on icon at bounding box center [269, 389] width 27 height 27
click at [406, 387] on nav "[DATE]" at bounding box center [357, 389] width 210 height 35
click at [371, 388] on icon "2024" at bounding box center [383, 389] width 26 height 12
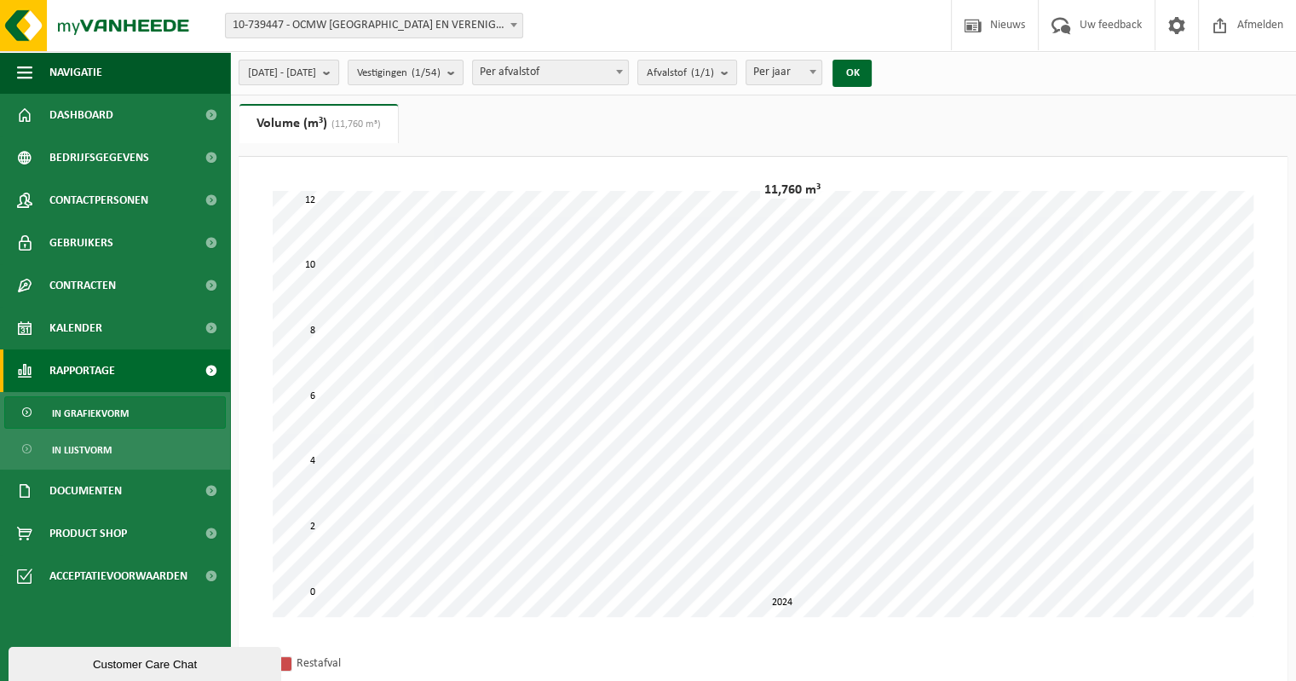
click at [272, 67] on span "[DATE] - [DATE]" at bounding box center [282, 73] width 68 height 26
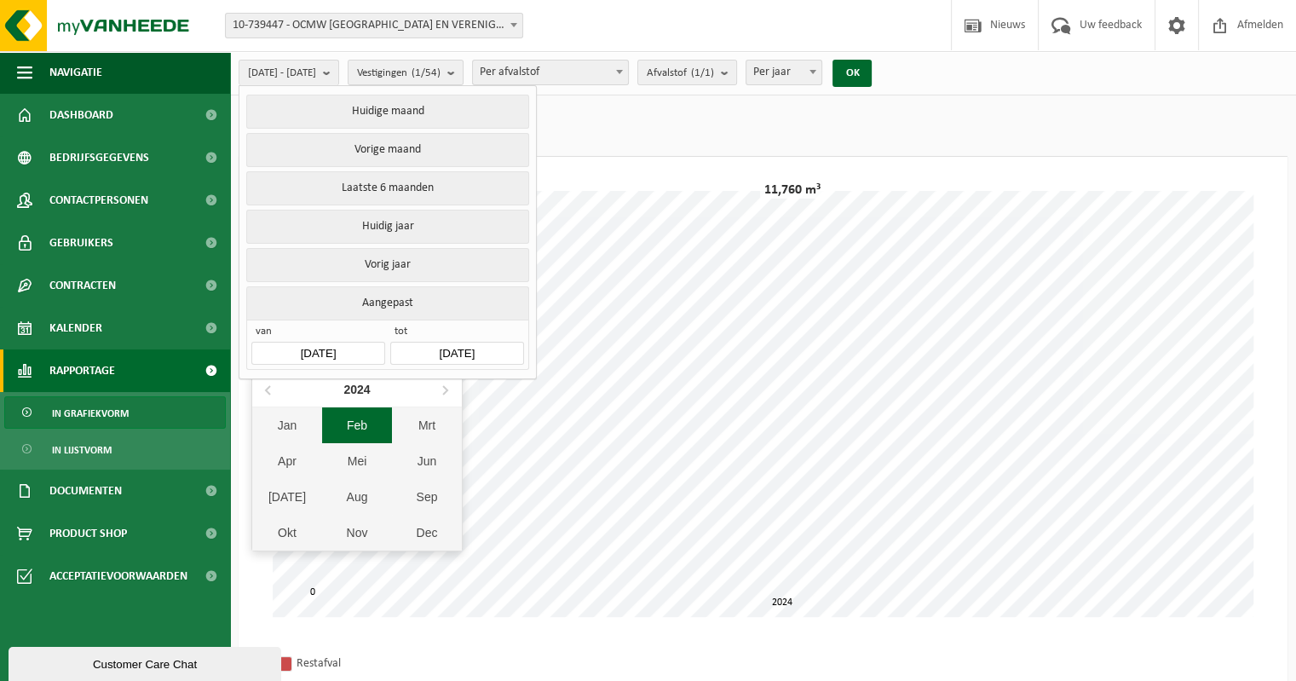
click at [318, 349] on input "[DATE]" at bounding box center [317, 353] width 133 height 23
click at [263, 390] on icon at bounding box center [269, 389] width 27 height 27
click at [262, 390] on icon at bounding box center [269, 389] width 27 height 27
click at [263, 390] on icon at bounding box center [269, 389] width 27 height 27
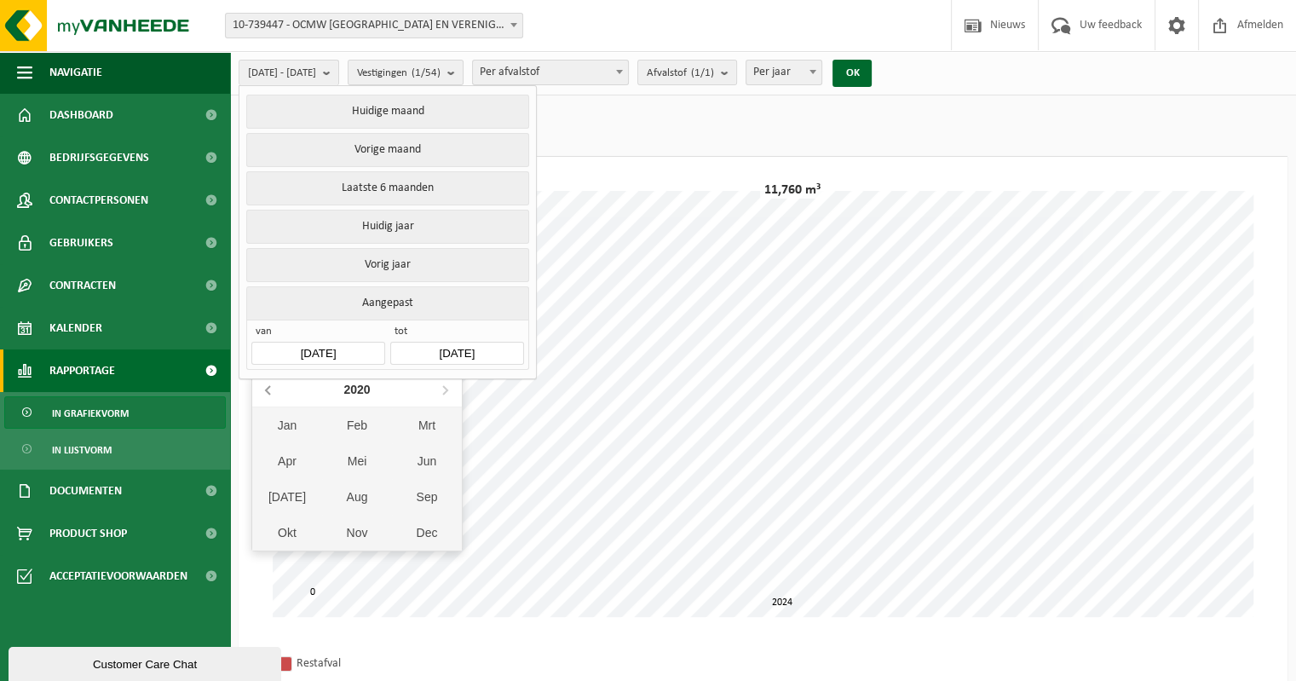
click at [263, 390] on icon at bounding box center [269, 389] width 27 height 27
click at [263, 391] on nav "2017" at bounding box center [357, 389] width 210 height 35
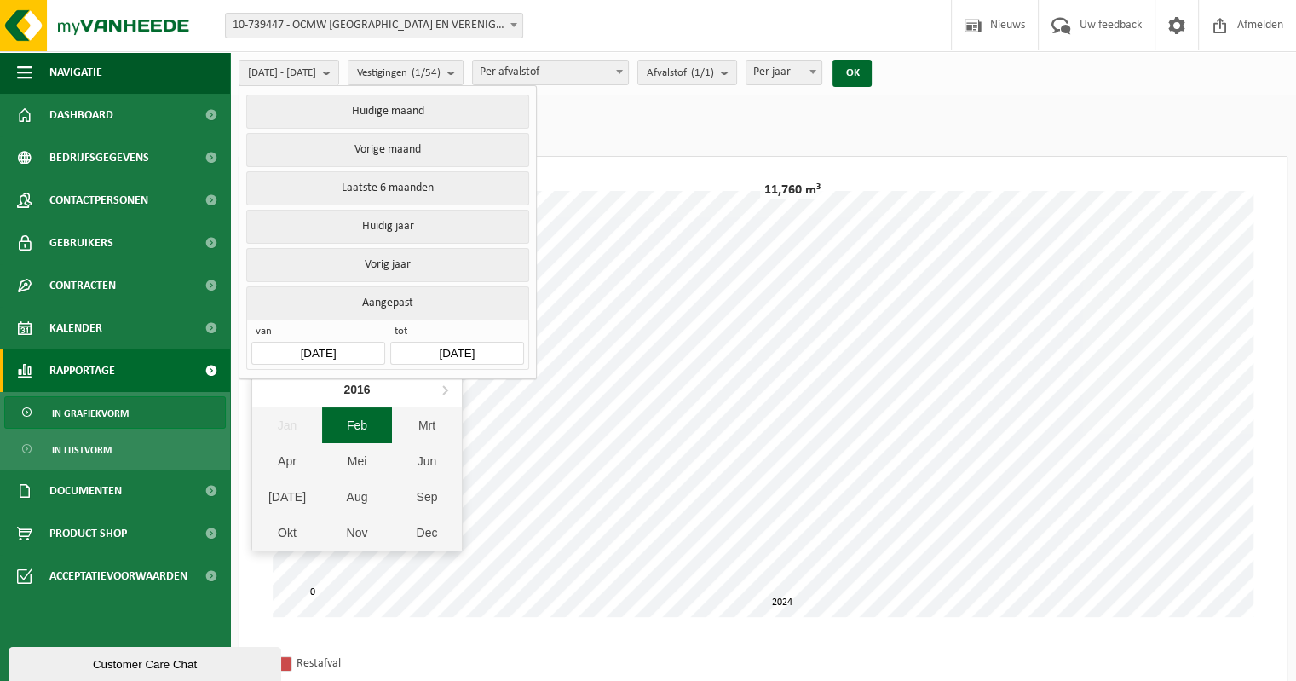
click at [349, 424] on div "Feb" at bounding box center [357, 425] width 70 height 36
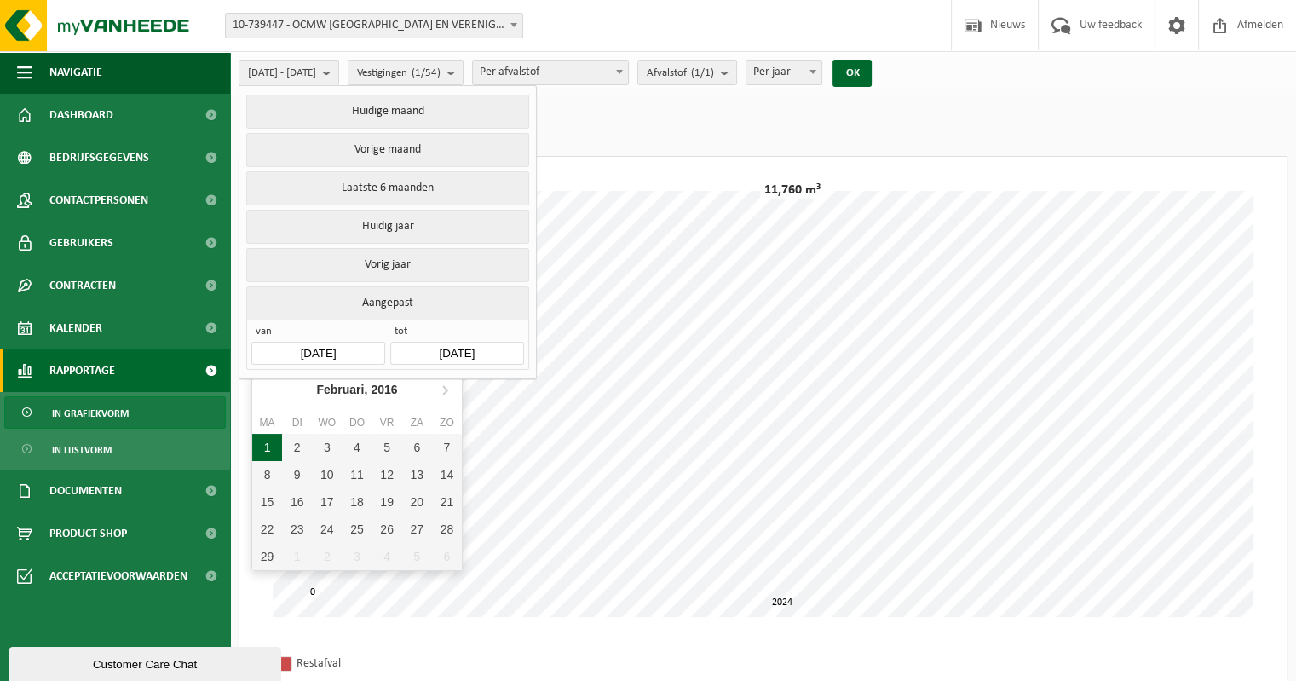
click at [266, 443] on div "1" at bounding box center [267, 447] width 30 height 27
type input "[DATE]"
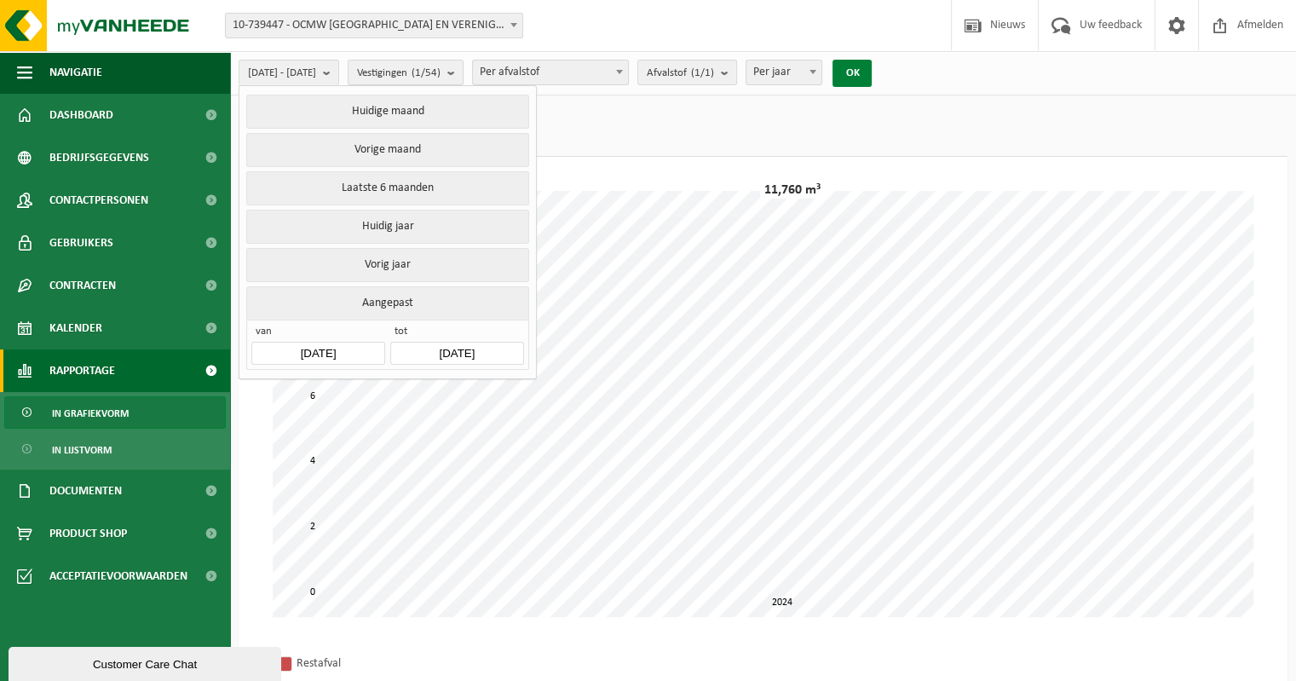
click at [871, 75] on button "OK" at bounding box center [851, 73] width 39 height 27
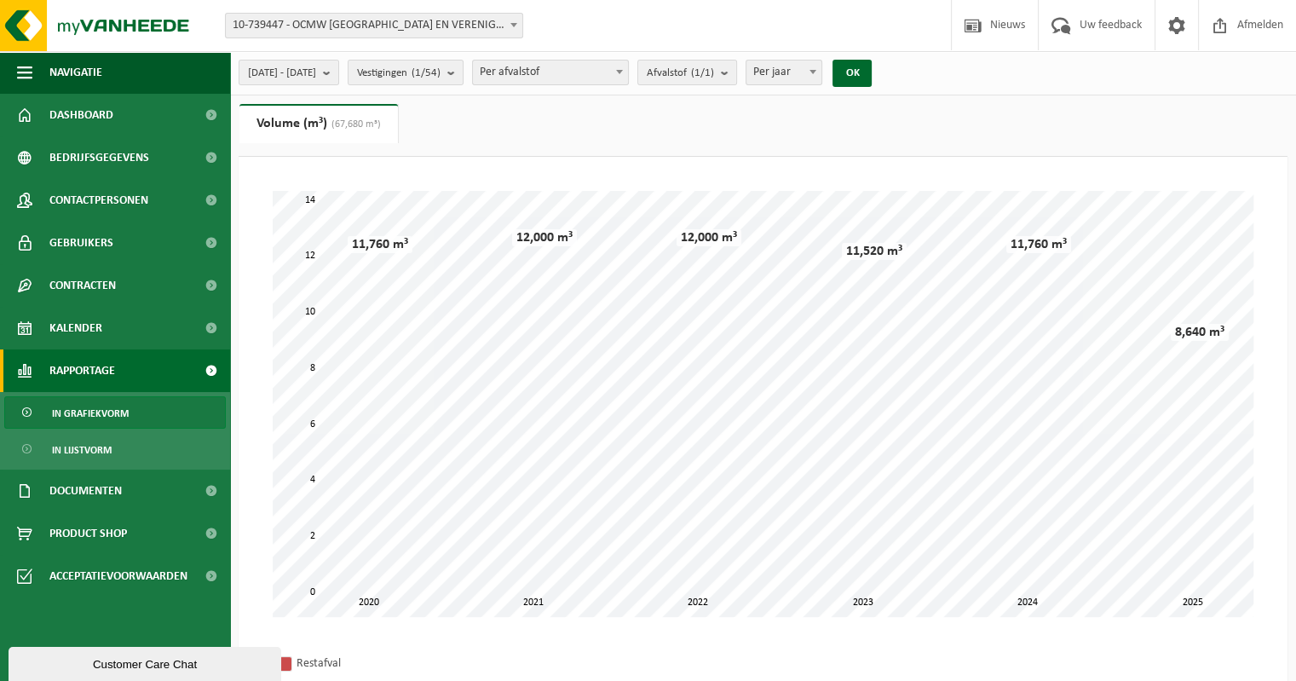
click at [327, 120] on link "Volume (m³) (67,680 m³)" at bounding box center [318, 123] width 158 height 39
click at [871, 71] on button "OK" at bounding box center [851, 73] width 39 height 27
click at [83, 290] on span "Contracten" at bounding box center [82, 285] width 66 height 43
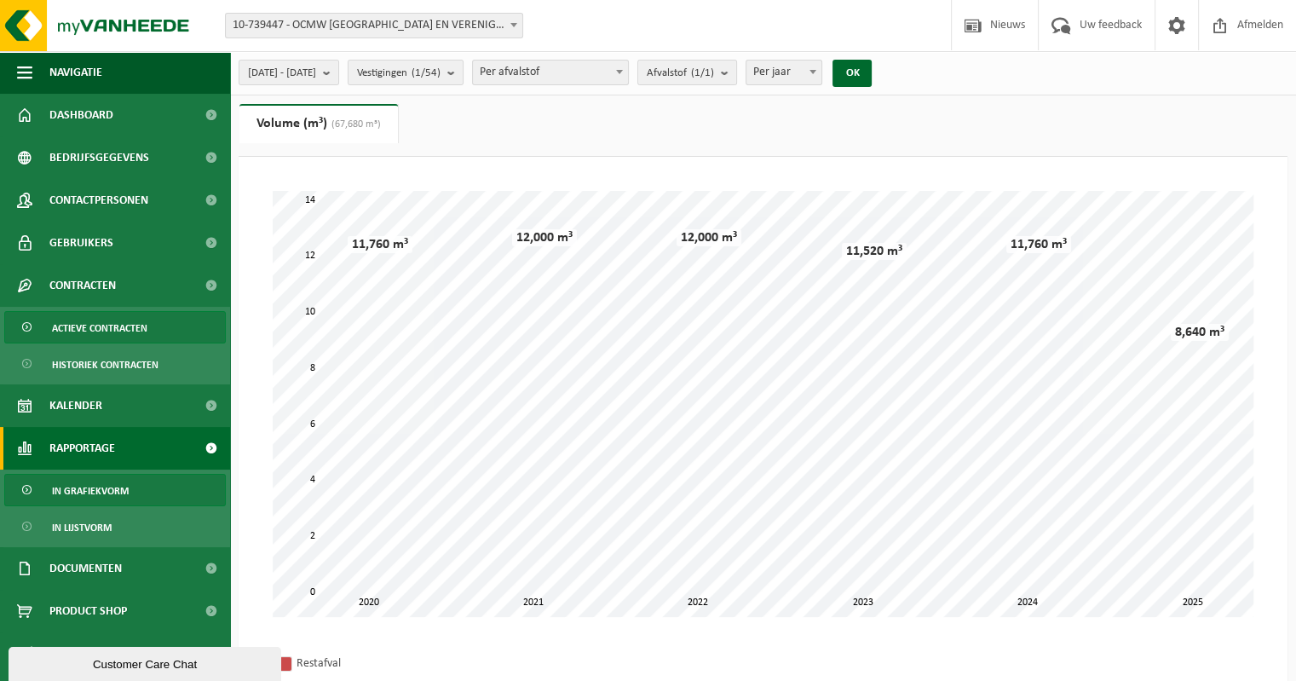
click at [85, 326] on span "Actieve contracten" at bounding box center [99, 328] width 95 height 32
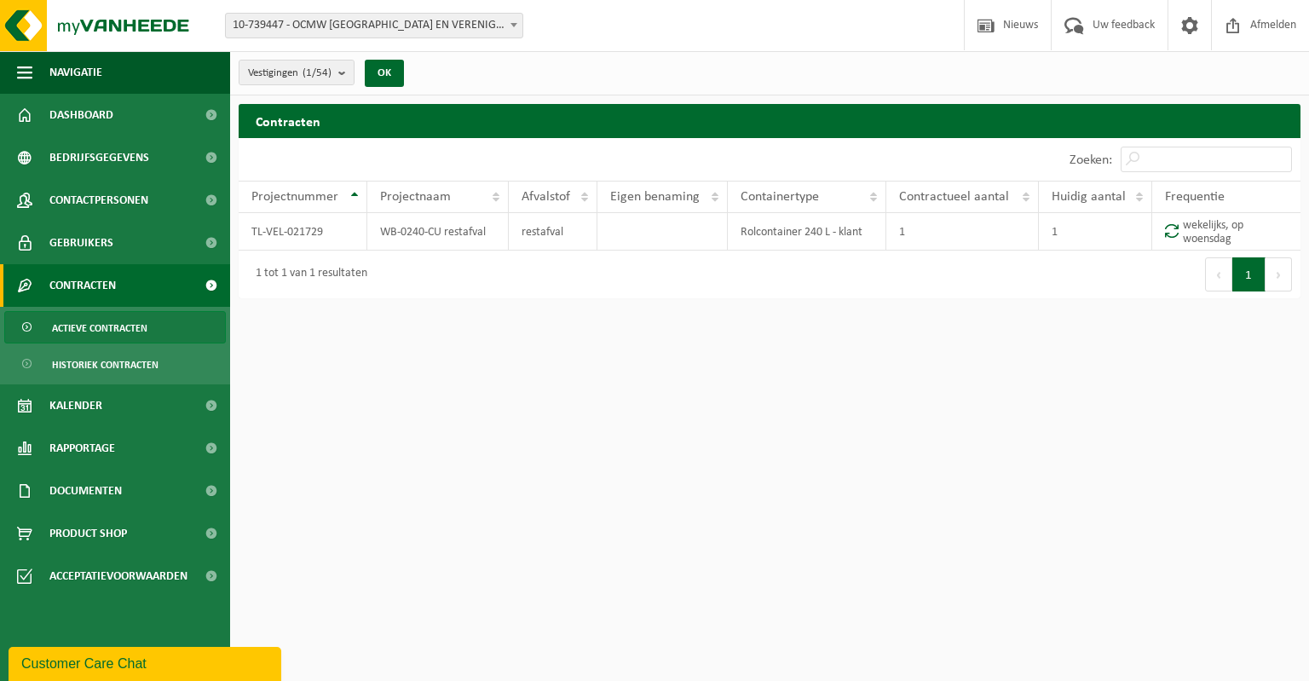
click at [560, 408] on html "Vestiging: 10-739447 - OCMW BRUGGE EN VERENIGINGEN - [GEOGRAPHIC_DATA] 10-73932…" at bounding box center [654, 340] width 1309 height 681
